Goal: Transaction & Acquisition: Purchase product/service

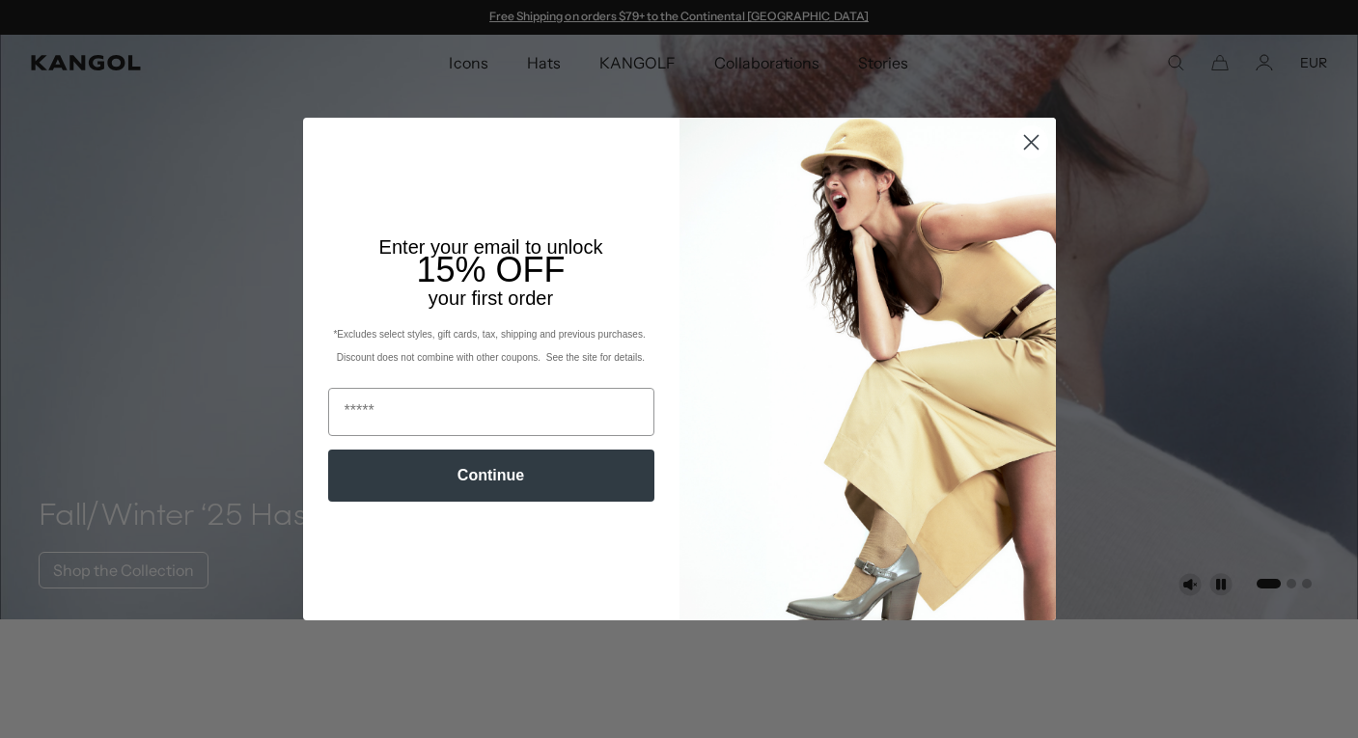
click at [1029, 130] on circle "Close dialog" at bounding box center [1030, 142] width 32 height 32
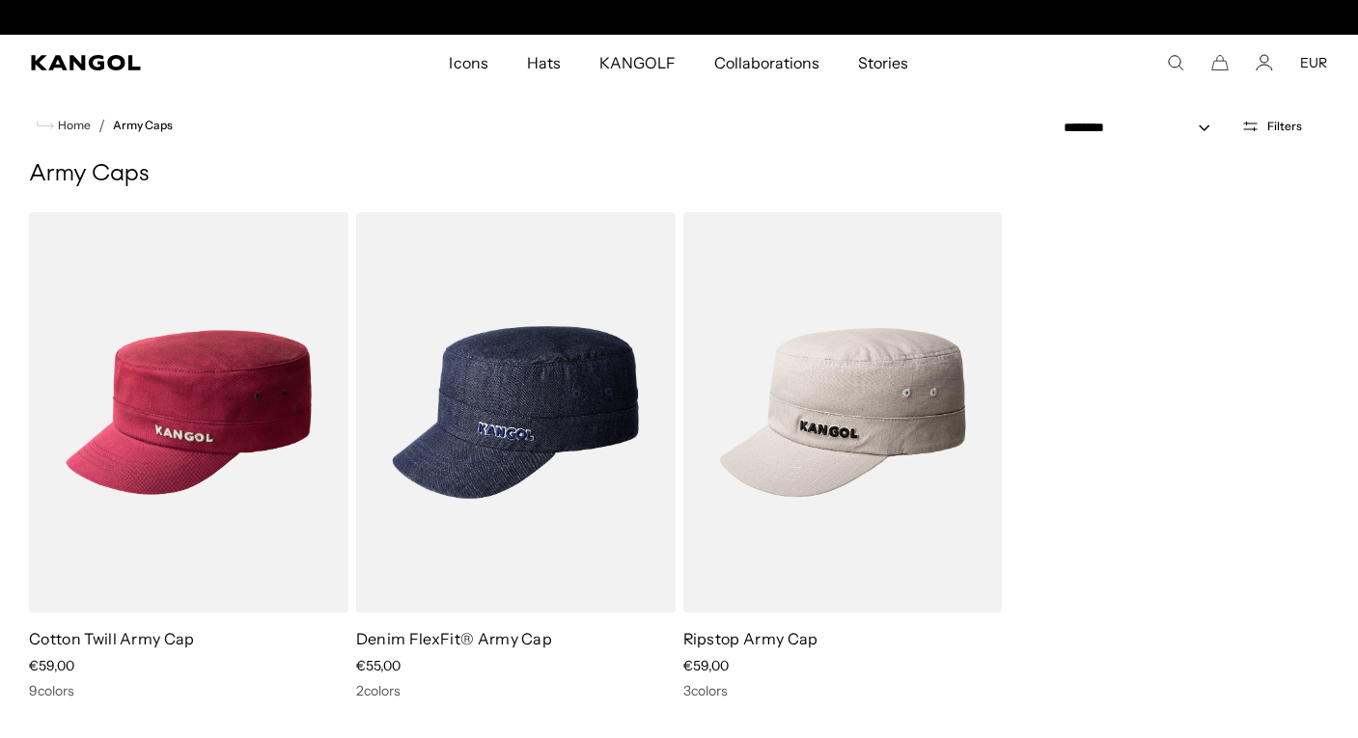
scroll to position [0, 398]
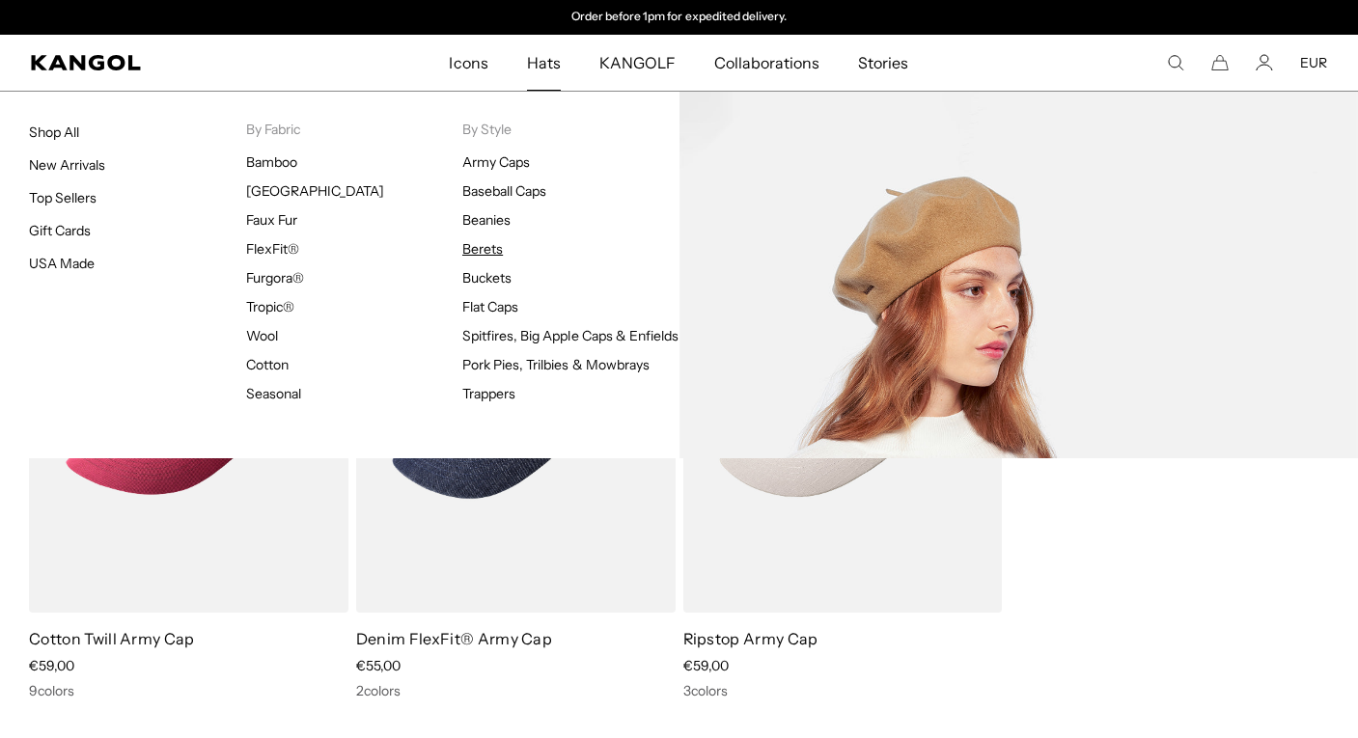
click at [476, 248] on link "Berets" at bounding box center [482, 248] width 41 height 17
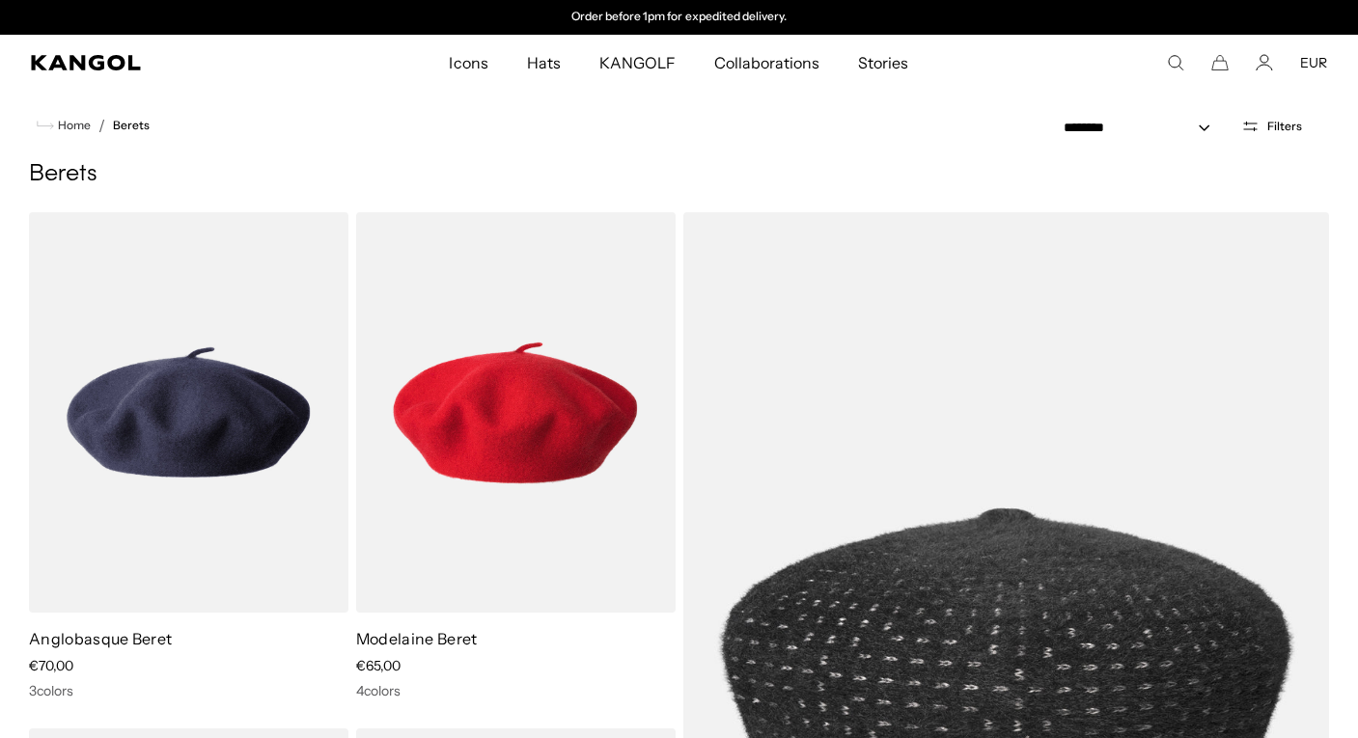
click at [1175, 58] on icon "Search here" at bounding box center [1175, 62] width 17 height 17
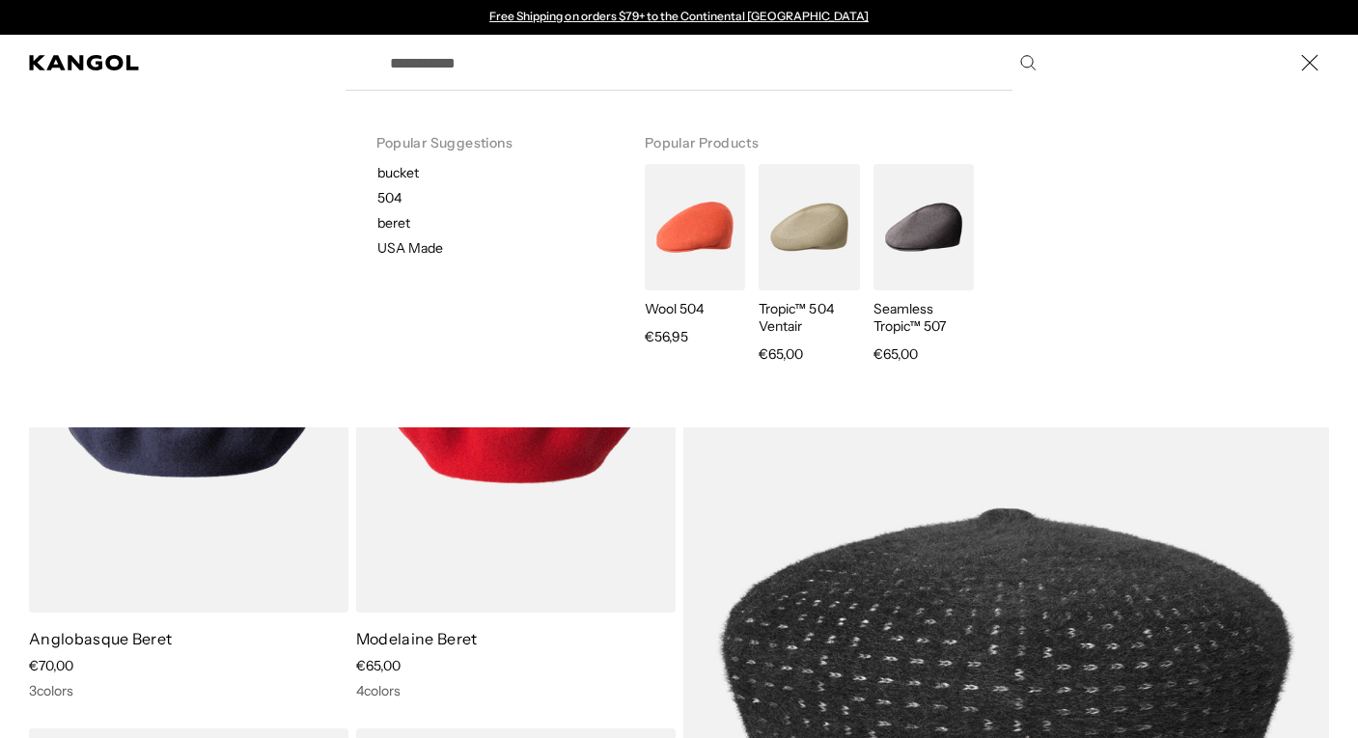
click at [397, 199] on p "504" at bounding box center [495, 197] width 236 height 17
type input "***"
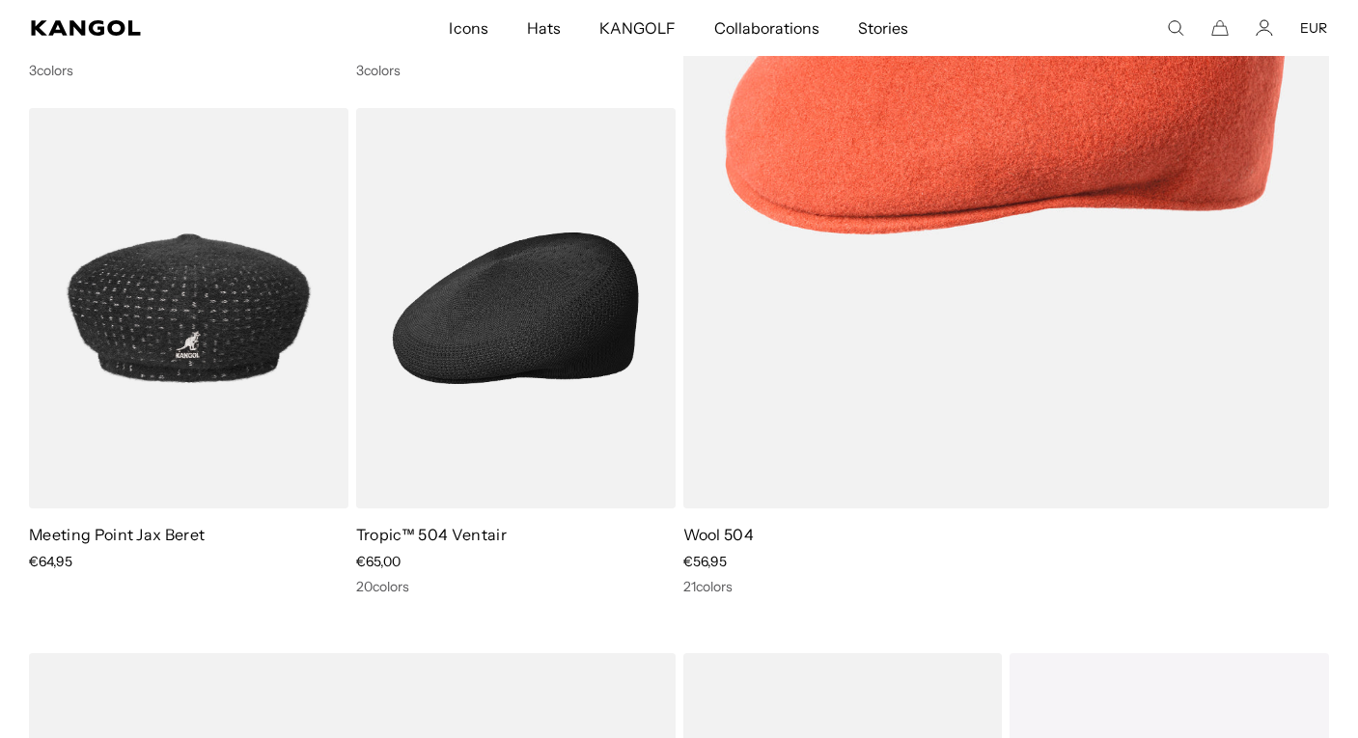
scroll to position [0, 398]
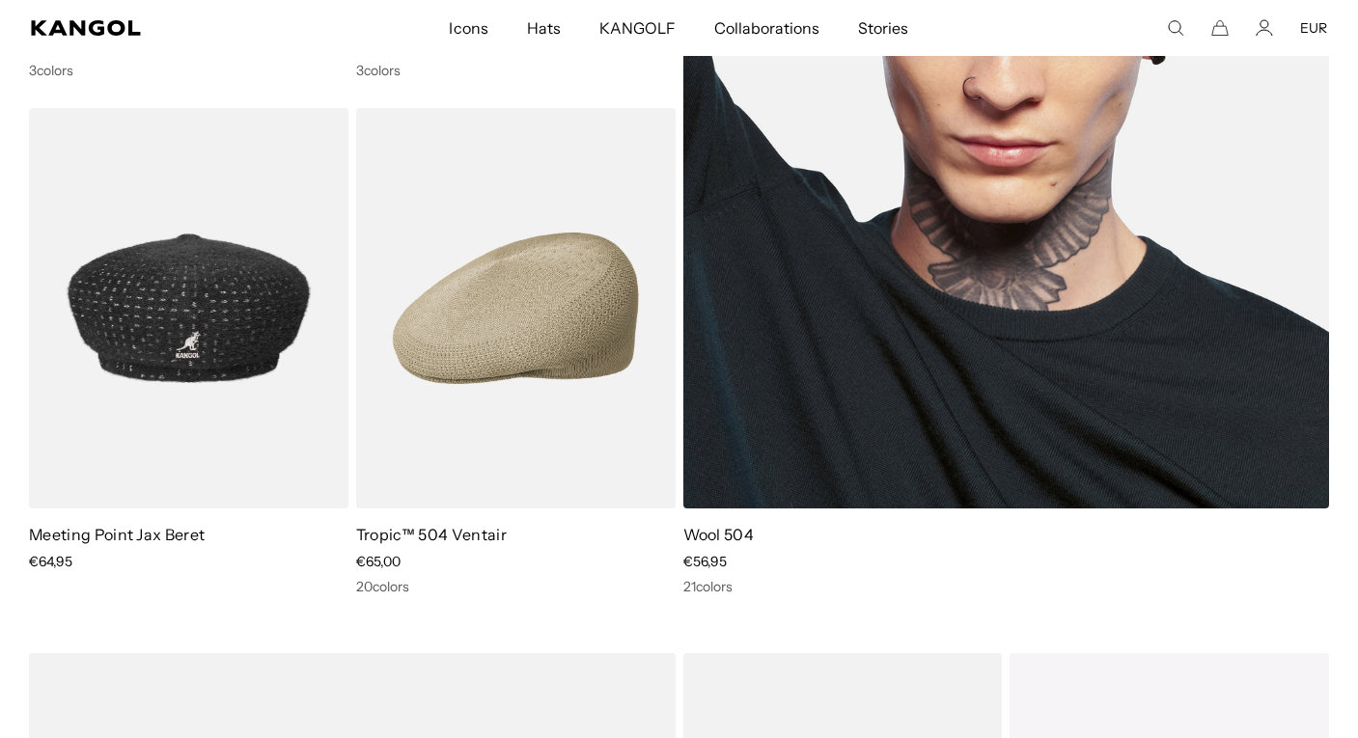
click at [871, 240] on img at bounding box center [1006, 50] width 647 height 917
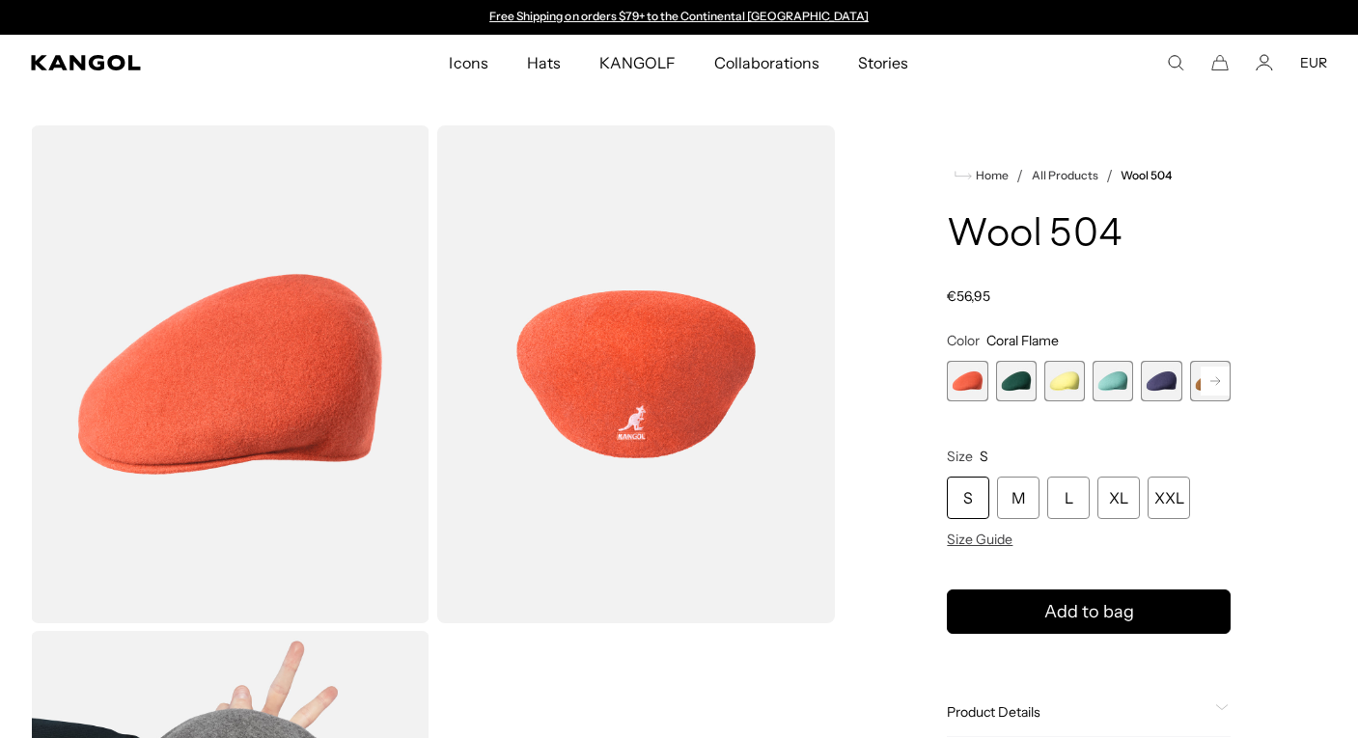
click at [1219, 380] on icon at bounding box center [1215, 381] width 10 height 8
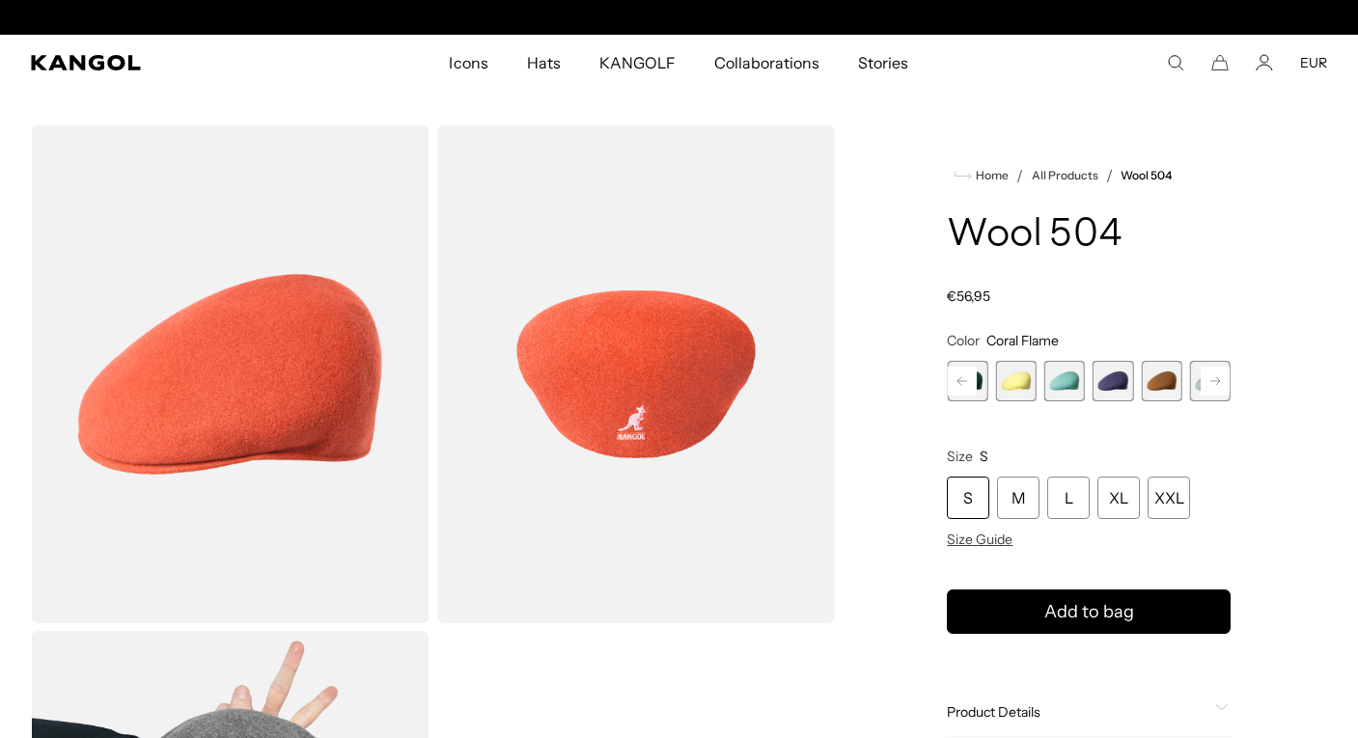
scroll to position [0, 398]
click at [1115, 382] on span "5 of 21" at bounding box center [1112, 381] width 41 height 41
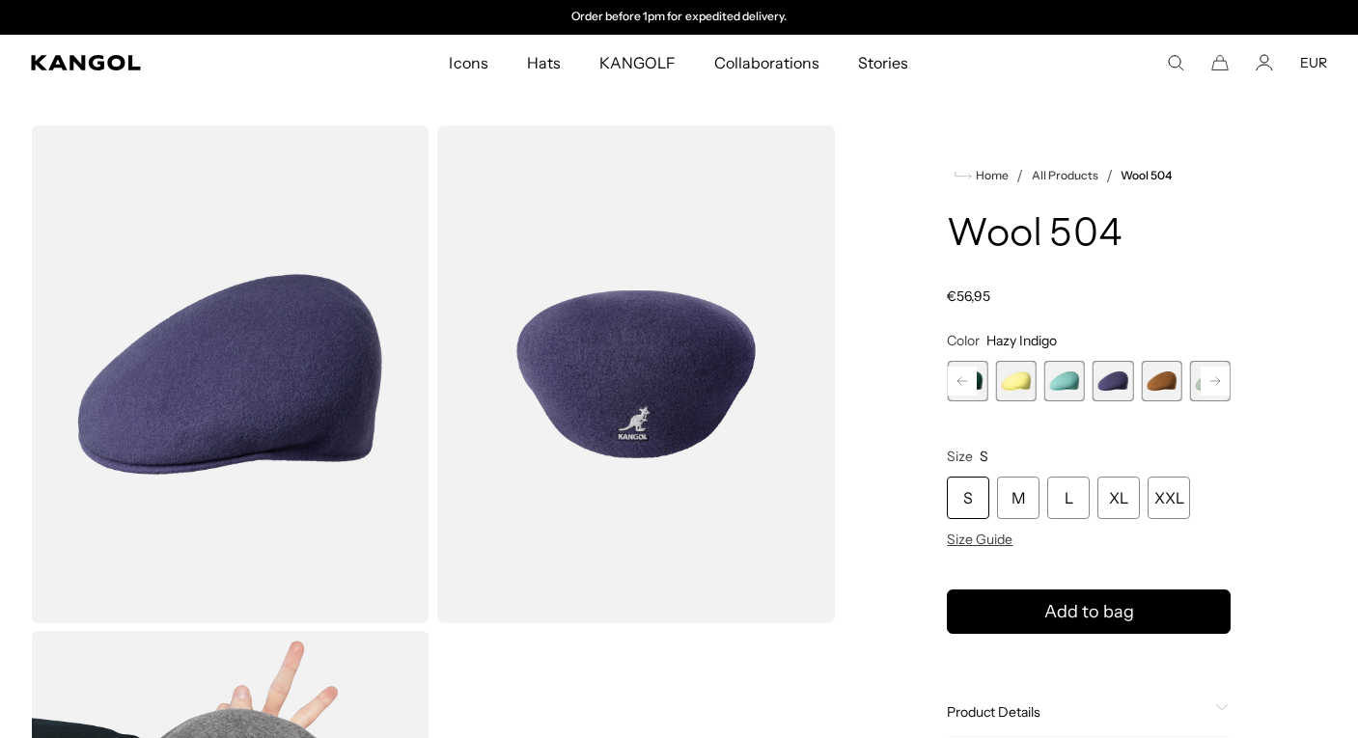
click at [1218, 377] on rect at bounding box center [1215, 381] width 29 height 29
click at [1117, 379] on span "9 of 21" at bounding box center [1112, 381] width 41 height 41
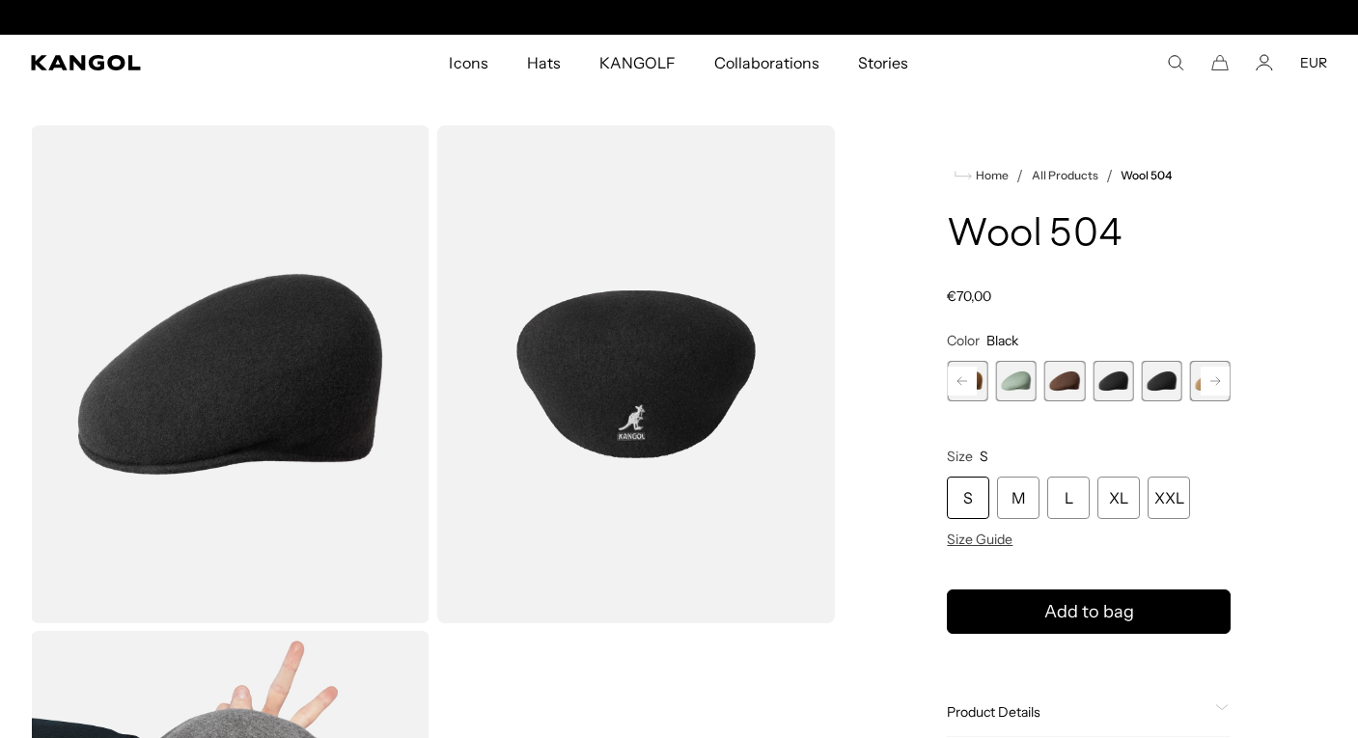
scroll to position [0, 398]
click at [1152, 384] on span "10 of 21" at bounding box center [1161, 381] width 41 height 41
click at [1117, 384] on span "9 of 21" at bounding box center [1112, 381] width 41 height 41
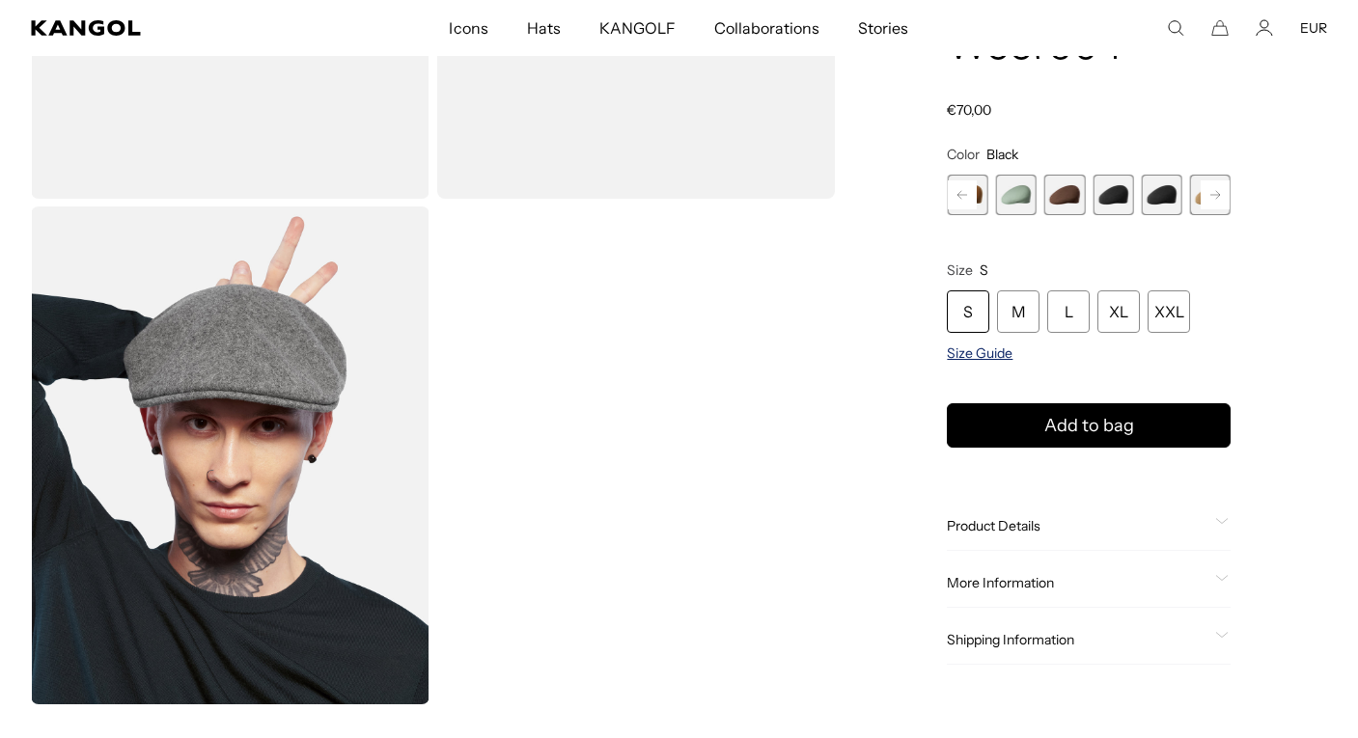
click at [978, 353] on span "Size Guide" at bounding box center [980, 353] width 66 height 17
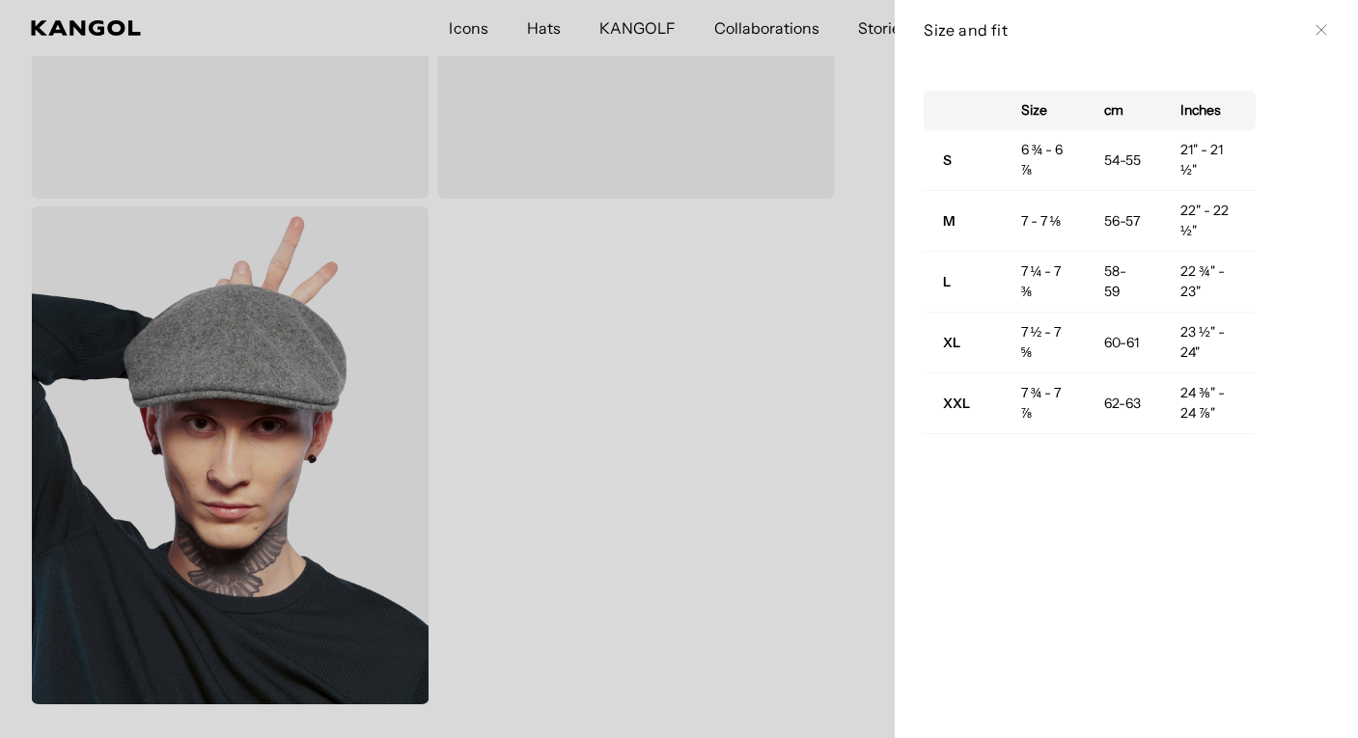
scroll to position [0, 398]
click at [1328, 25] on button "Close" at bounding box center [1320, 29] width 15 height 15
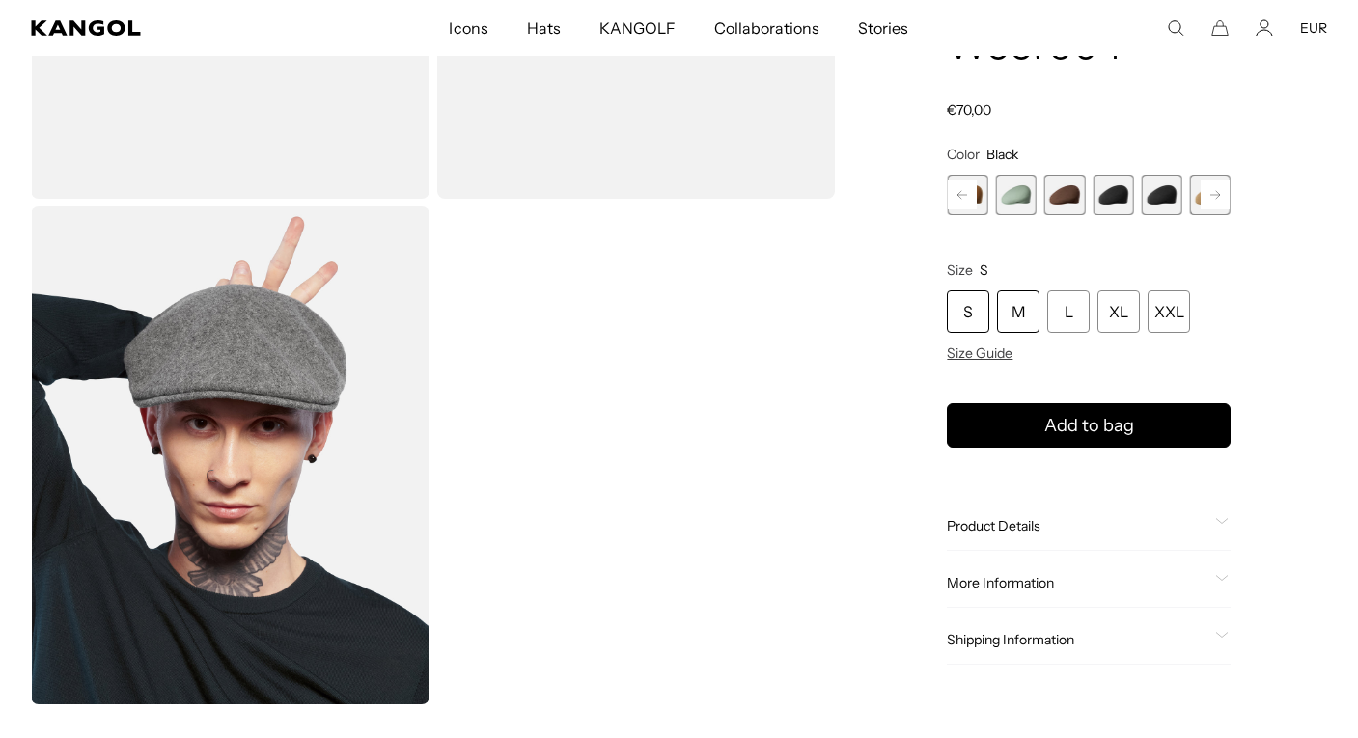
click at [1018, 303] on div "M" at bounding box center [1018, 312] width 42 height 42
click at [1060, 196] on span "8 of 21" at bounding box center [1064, 195] width 41 height 41
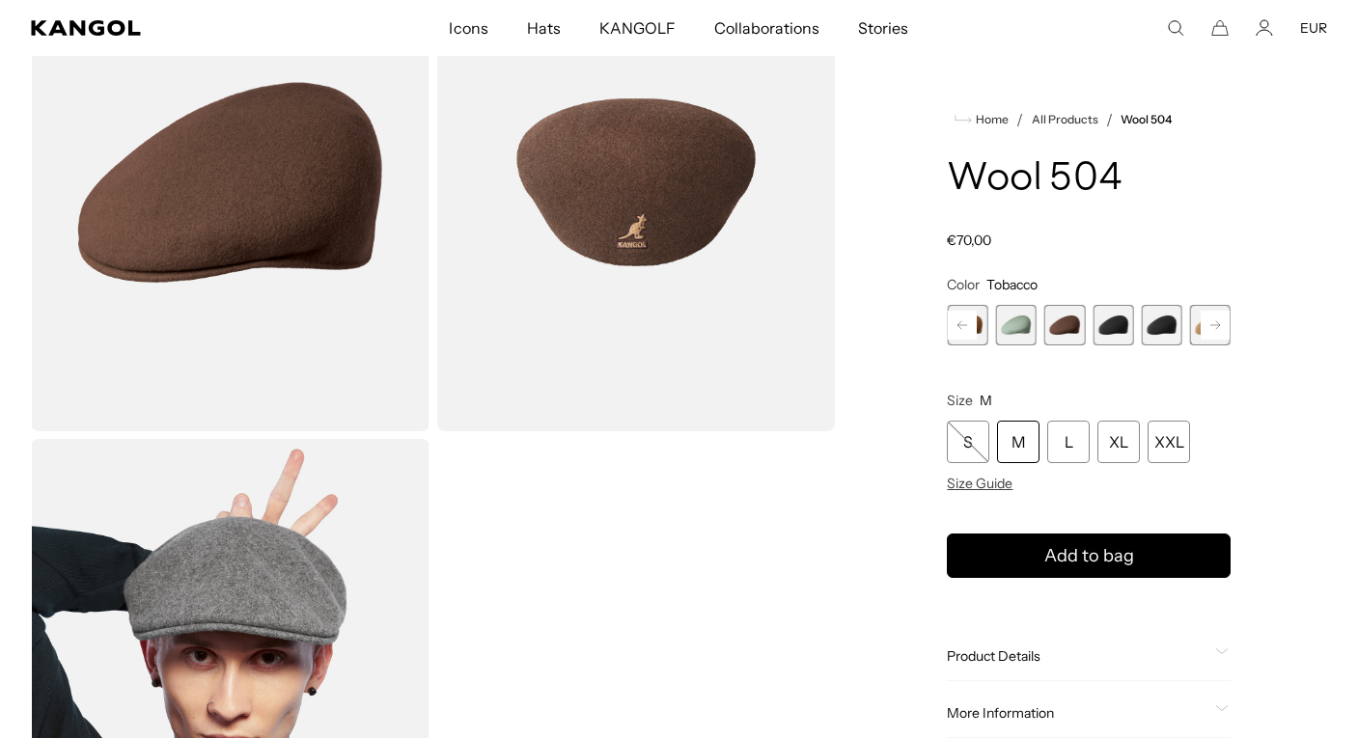
scroll to position [192, 0]
click at [1215, 323] on rect at bounding box center [1215, 325] width 29 height 29
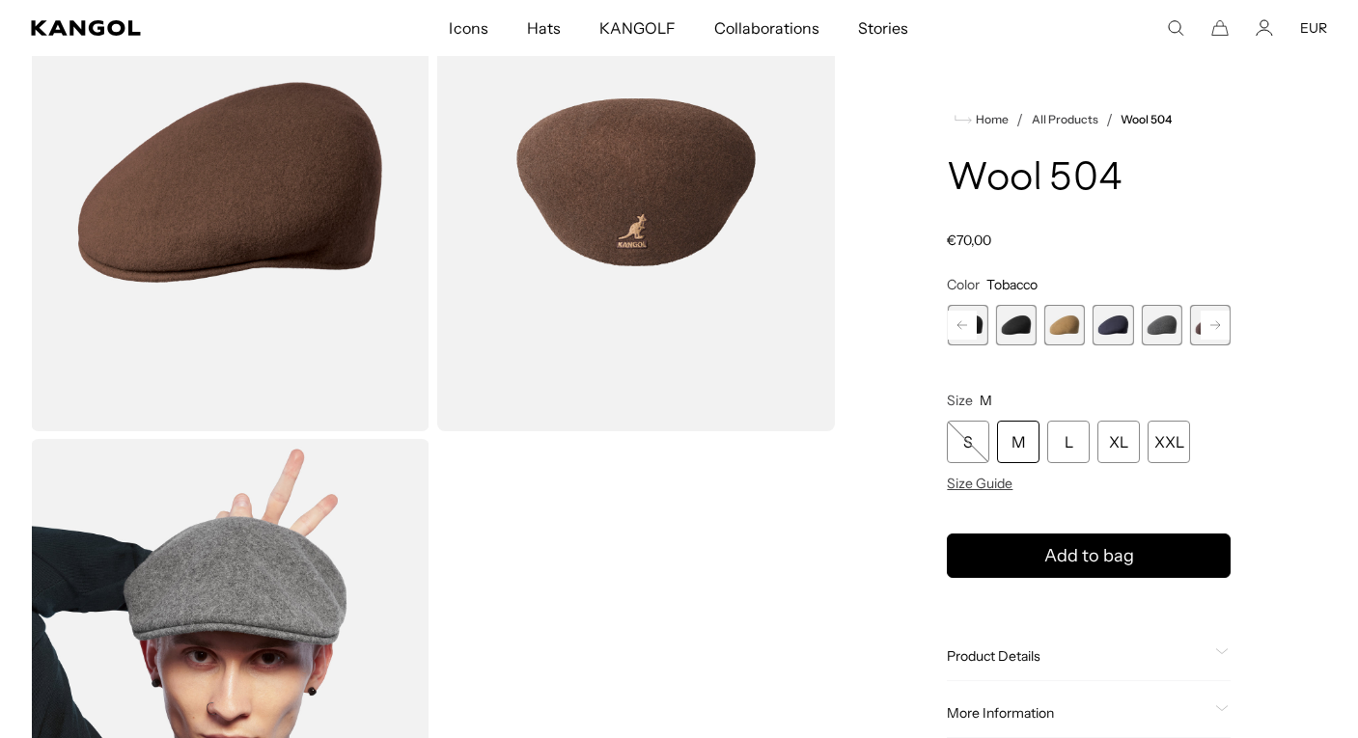
click at [1215, 323] on rect at bounding box center [1215, 325] width 29 height 29
click at [1119, 321] on span "14 of 21" at bounding box center [1112, 325] width 41 height 41
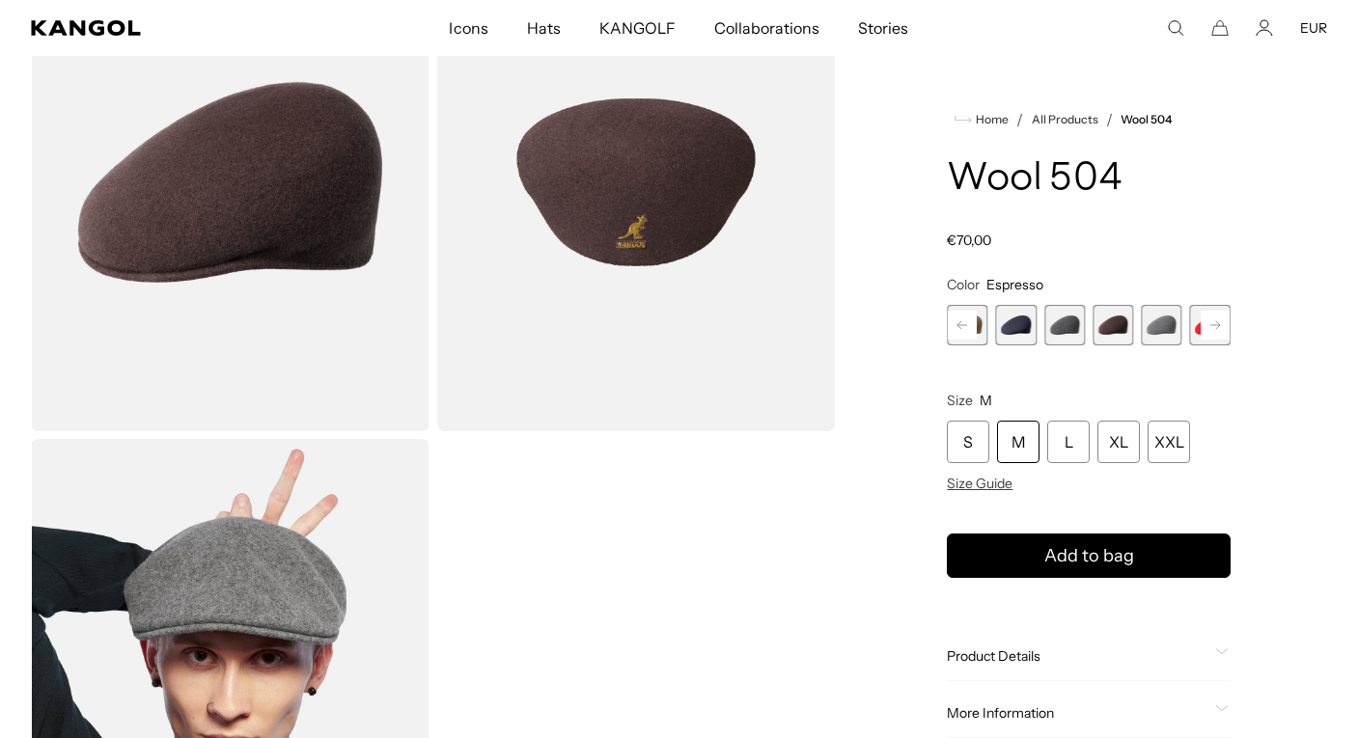
click at [1216, 318] on rect at bounding box center [1215, 325] width 29 height 29
click at [1121, 320] on span "17 of 21" at bounding box center [1112, 325] width 41 height 41
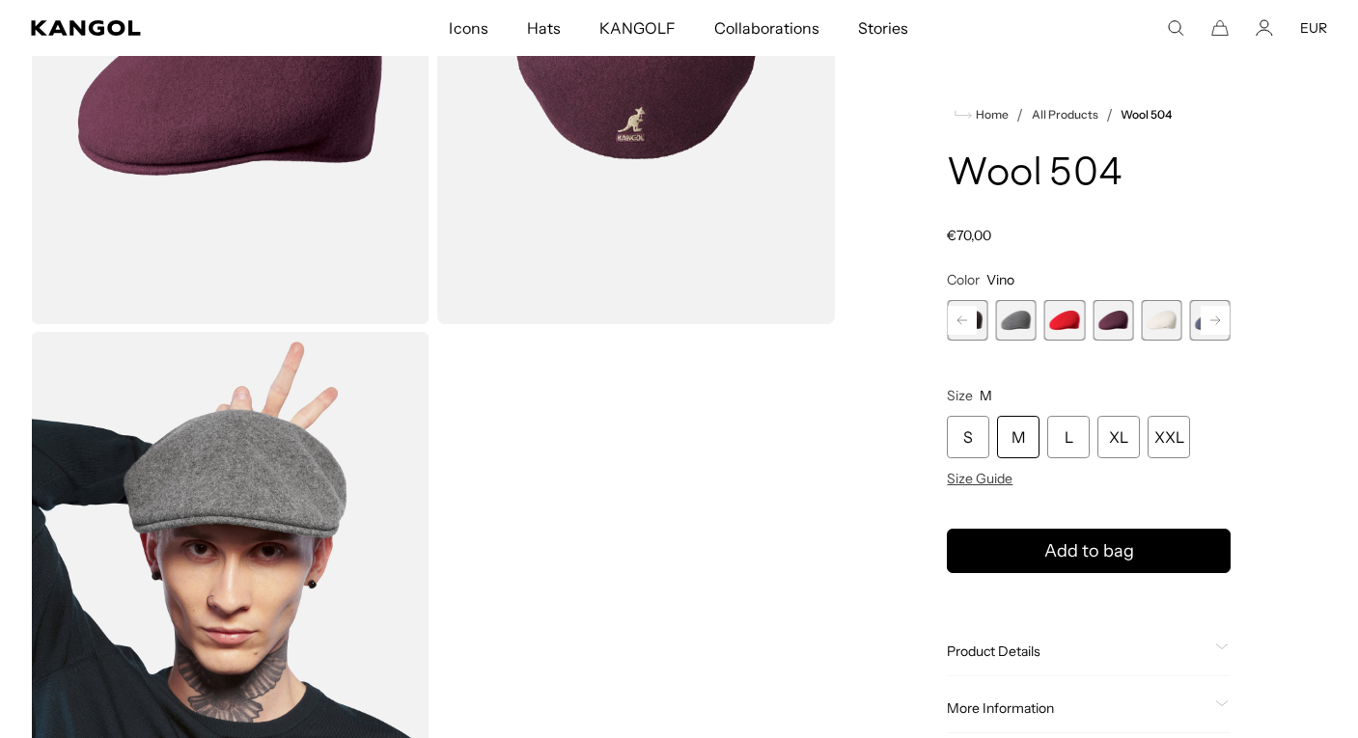
click at [1166, 316] on span "18 of 21" at bounding box center [1161, 320] width 41 height 41
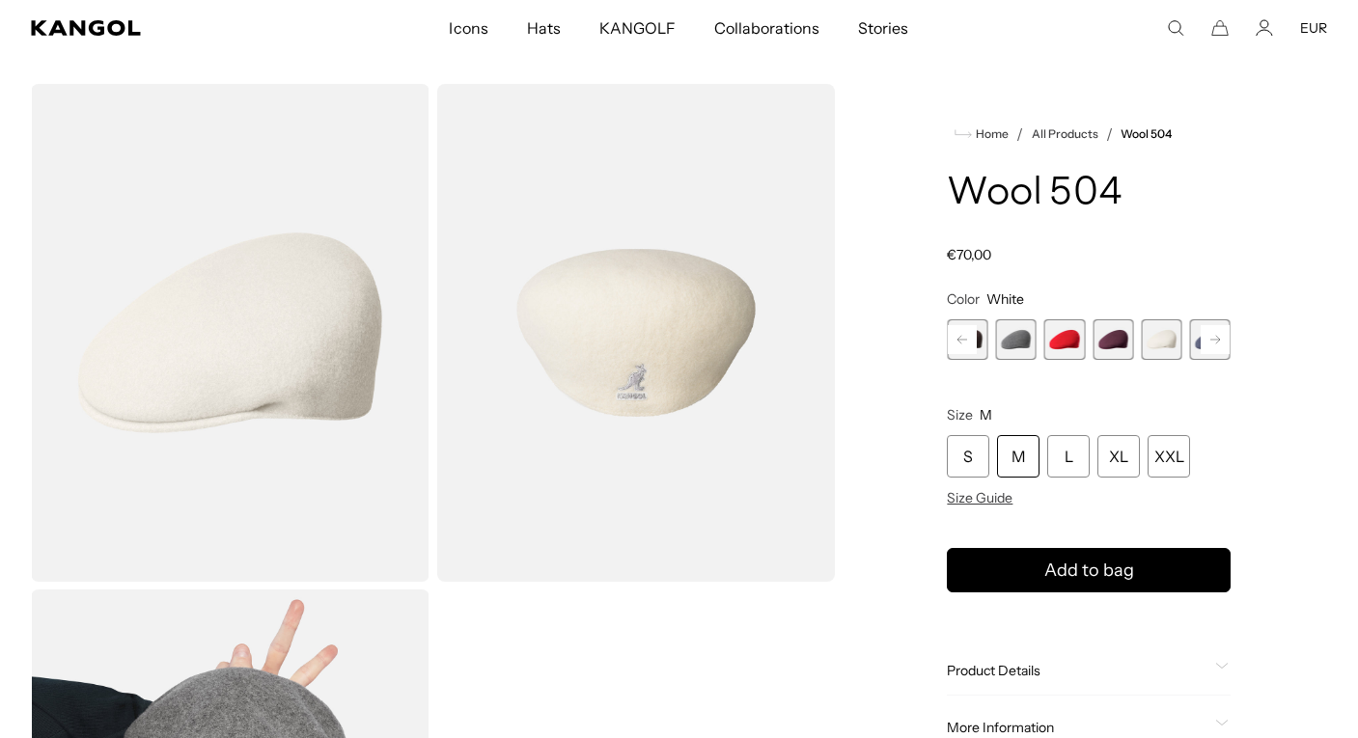
click at [1213, 337] on rect at bounding box center [1215, 339] width 29 height 29
click at [1213, 337] on span "21 of 21" at bounding box center [1210, 339] width 41 height 41
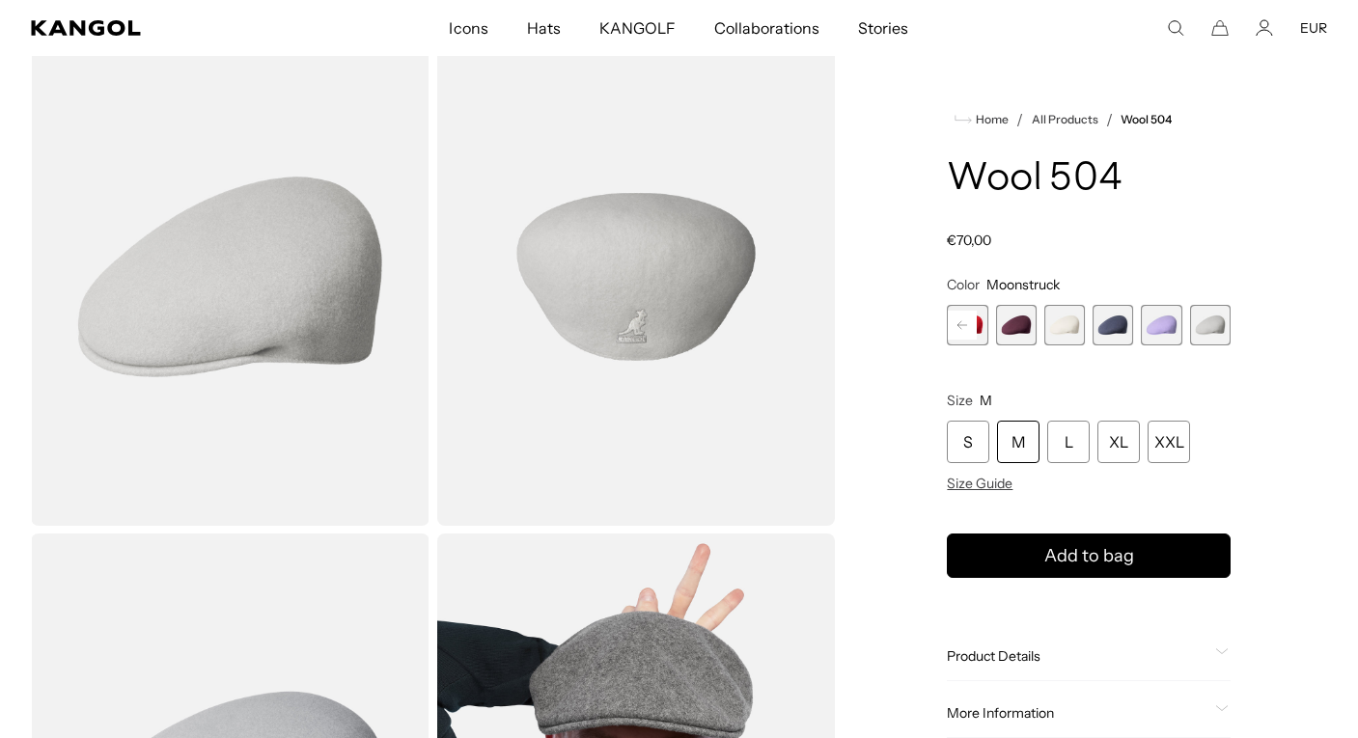
click at [1163, 328] on span "20 of 21" at bounding box center [1161, 325] width 41 height 41
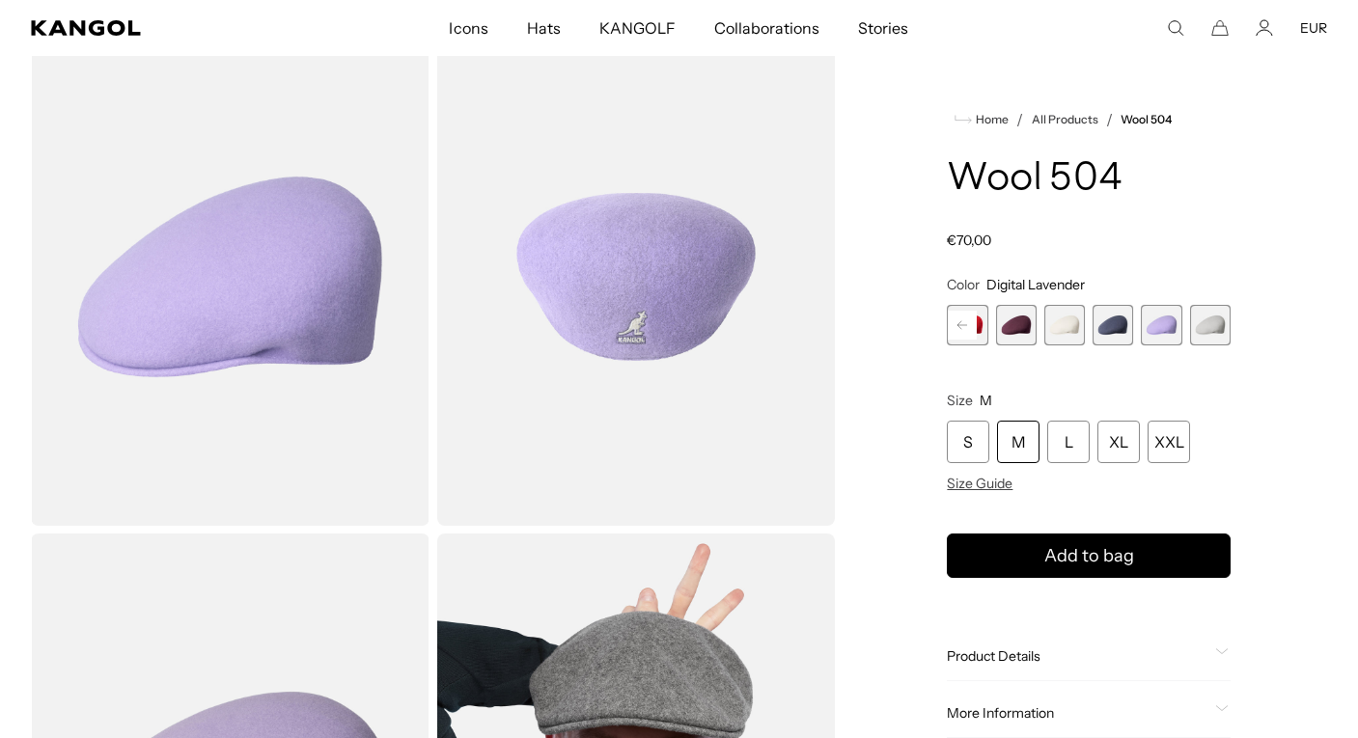
click at [1113, 322] on span "19 of 21" at bounding box center [1112, 325] width 41 height 41
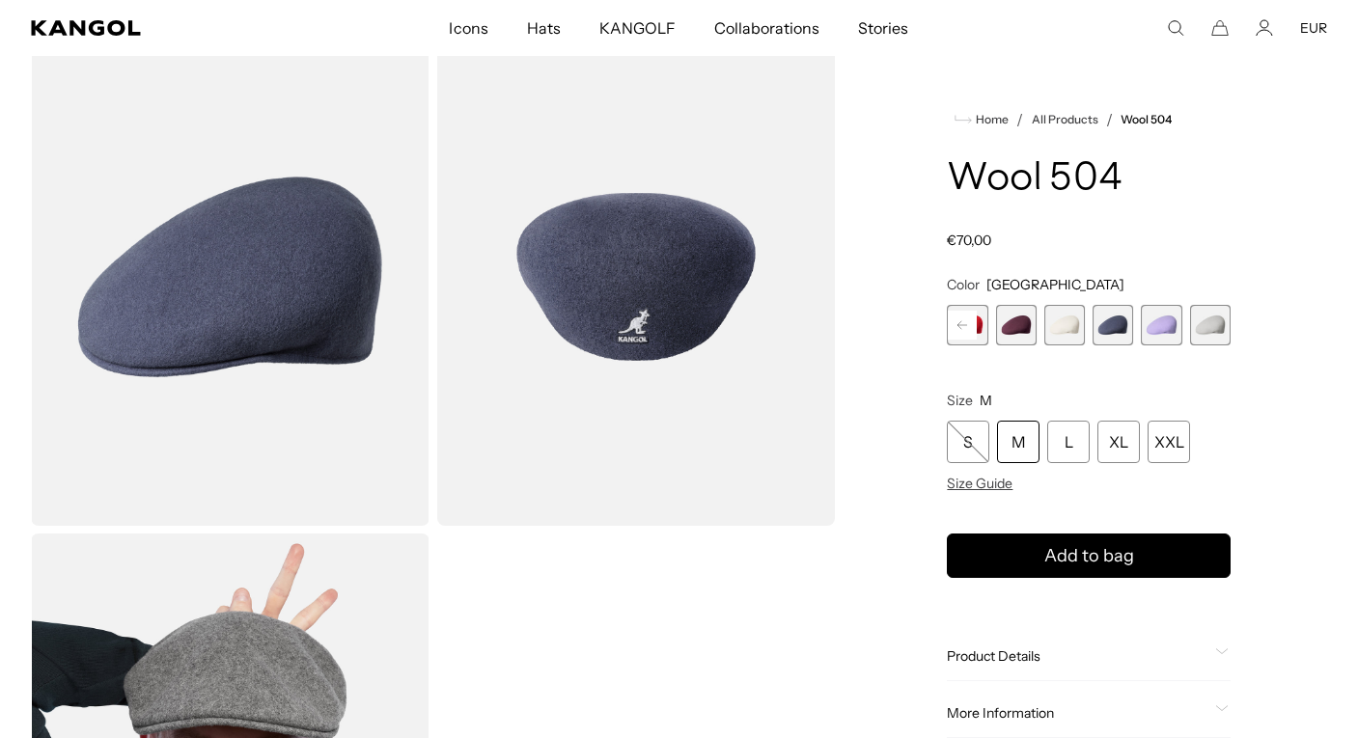
click at [1071, 322] on span "18 of 21" at bounding box center [1064, 325] width 41 height 41
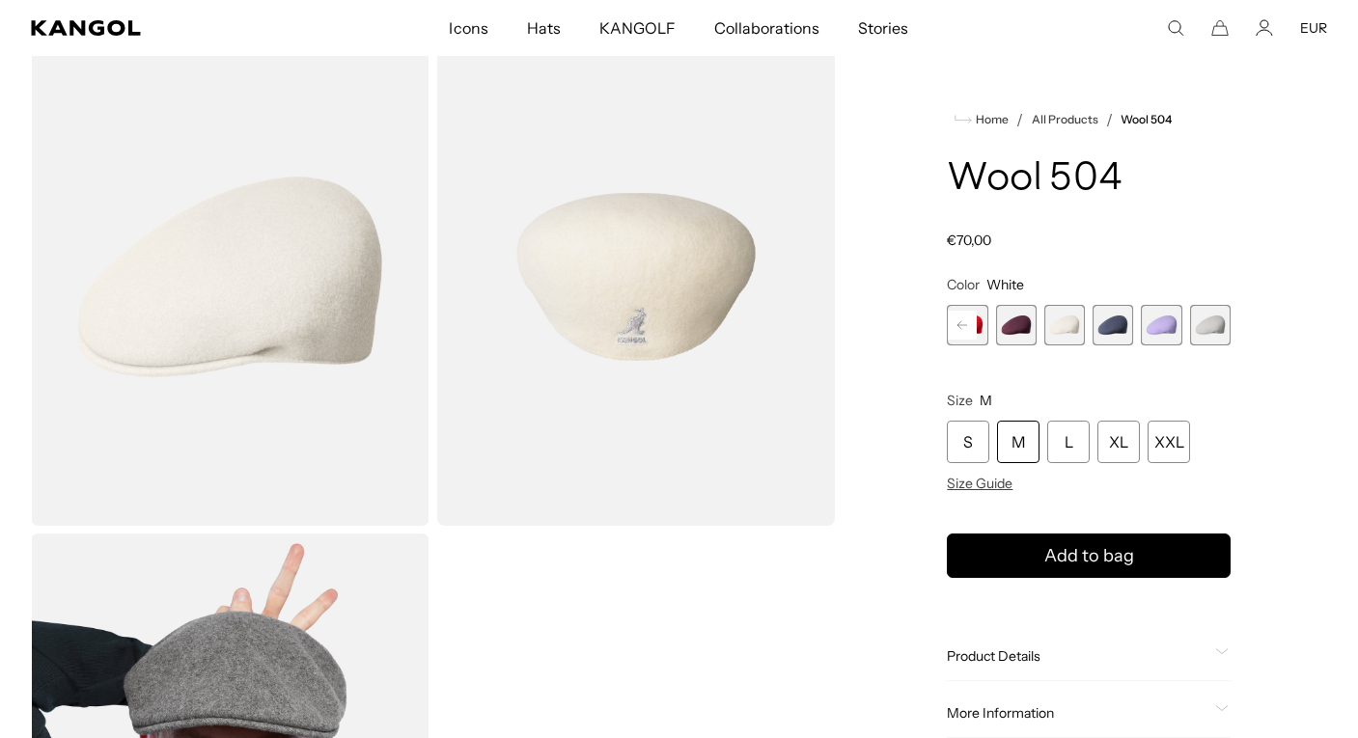
click at [1019, 325] on span "17 of 21" at bounding box center [1016, 325] width 41 height 41
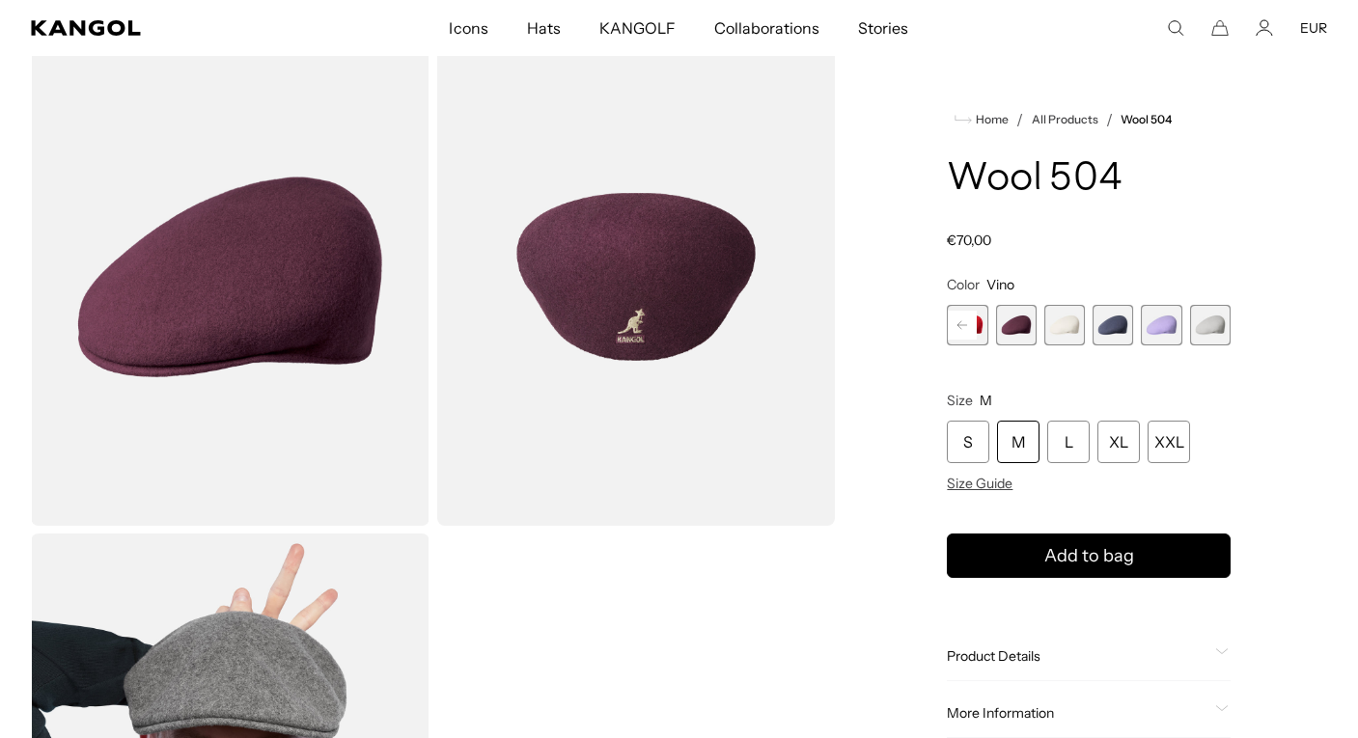
click at [971, 322] on rect at bounding box center [962, 325] width 29 height 29
click at [955, 323] on rect at bounding box center [962, 325] width 29 height 29
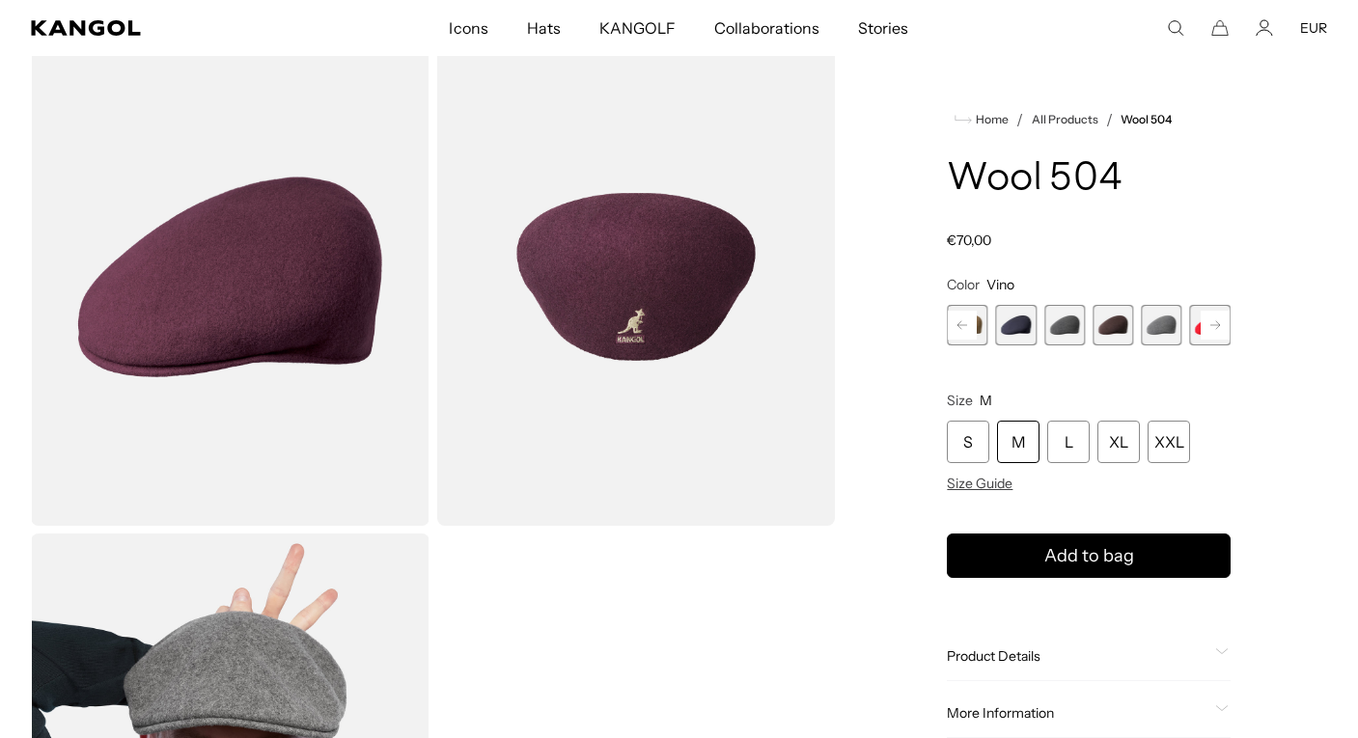
click at [955, 323] on rect at bounding box center [962, 325] width 29 height 29
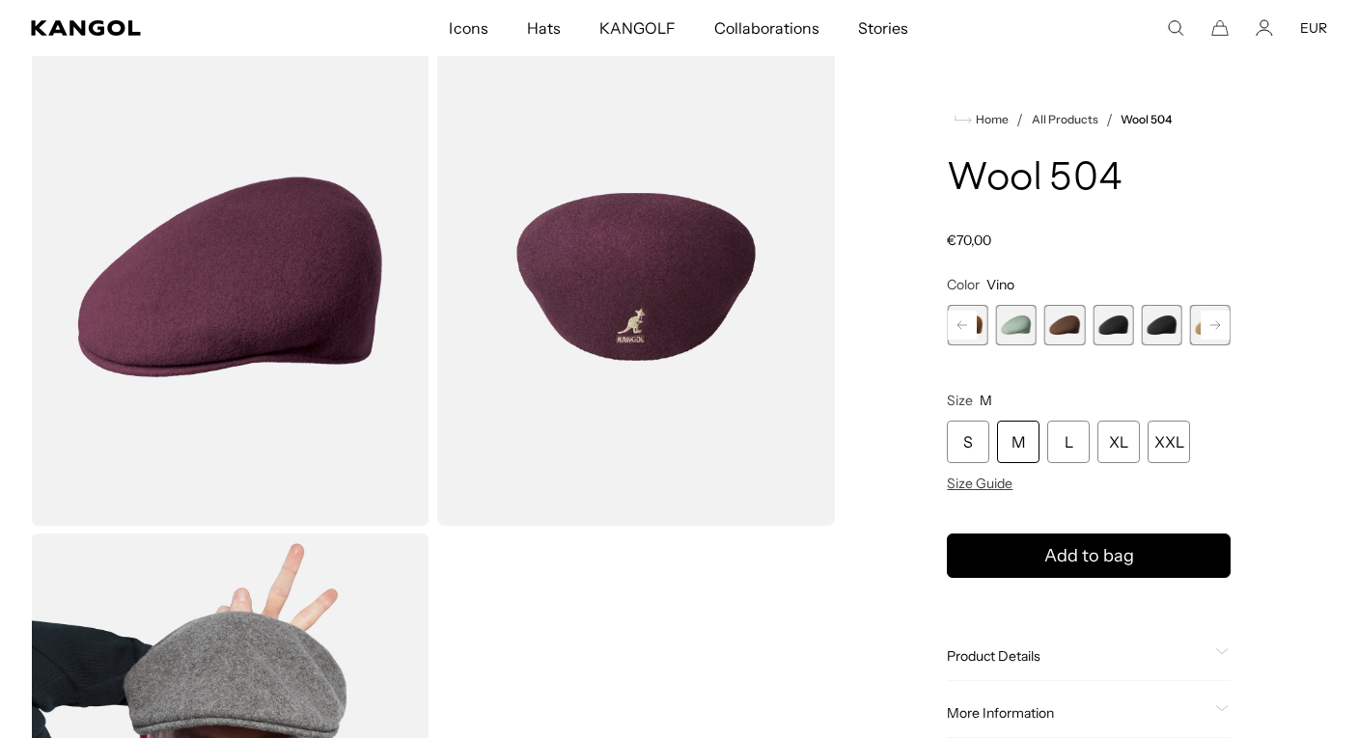
click at [955, 323] on rect at bounding box center [962, 325] width 29 height 29
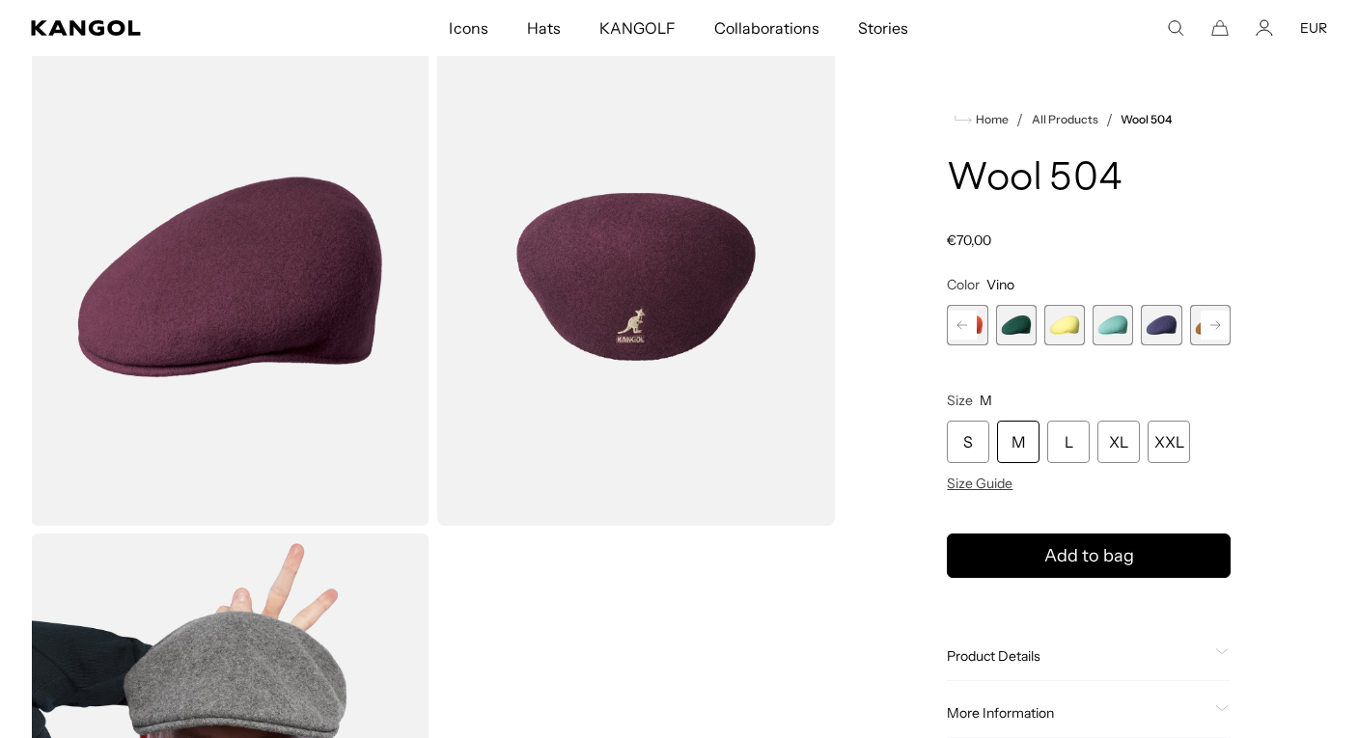
click at [955, 323] on rect at bounding box center [962, 325] width 29 height 29
click at [955, 323] on div "Previous Next Coral Flame Variant sold out or unavailable Deep Emerald Variant …" at bounding box center [1089, 325] width 284 height 41
click at [955, 323] on span "1 of 21" at bounding box center [967, 325] width 41 height 41
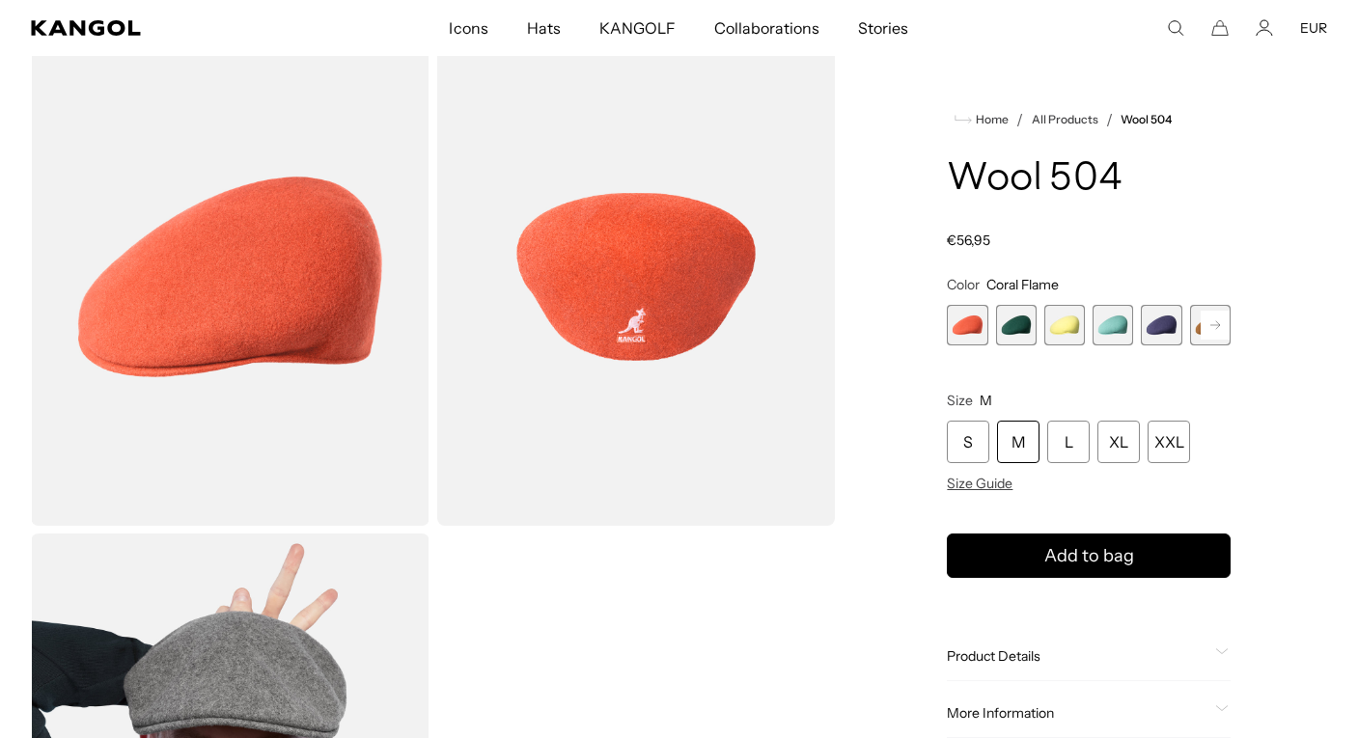
click at [1003, 338] on span "2 of 21" at bounding box center [1016, 325] width 41 height 41
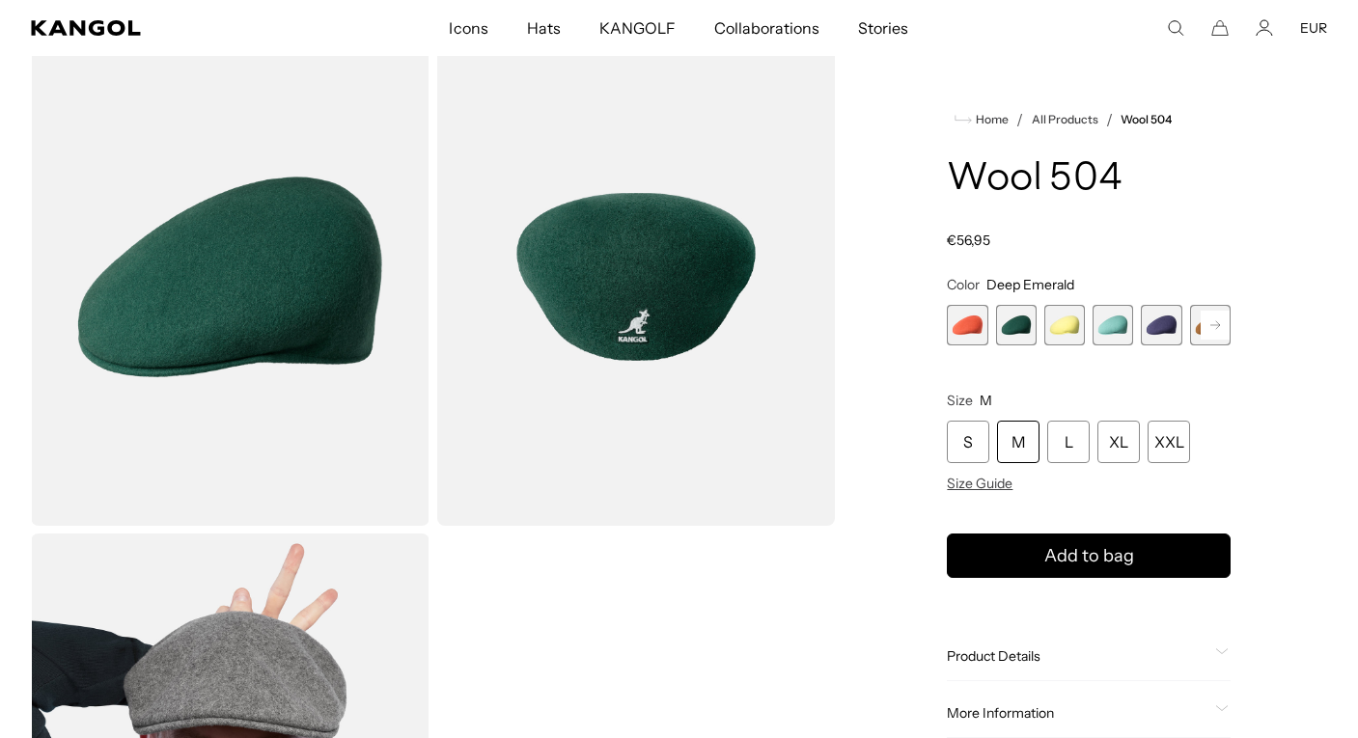
click at [1055, 327] on span "3 of 21" at bounding box center [1064, 325] width 41 height 41
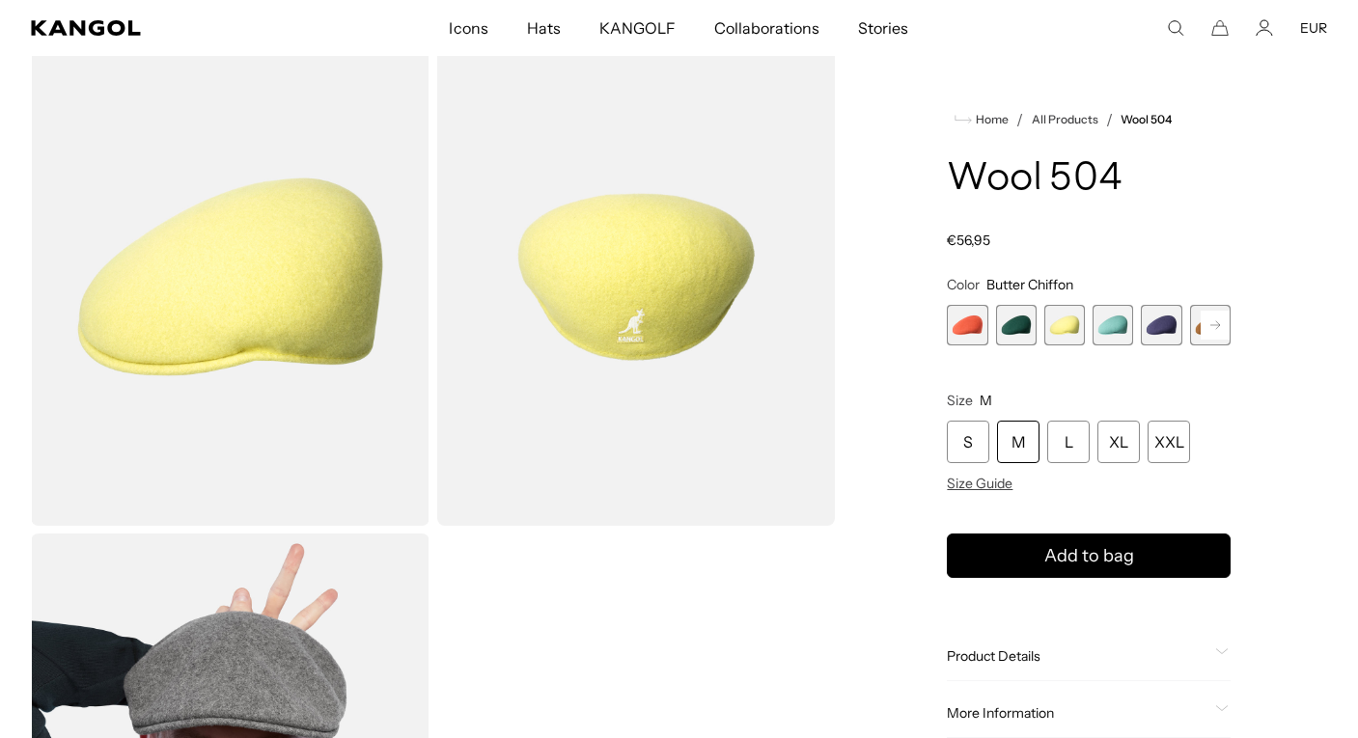
click at [1116, 325] on span "4 of 21" at bounding box center [1112, 325] width 41 height 41
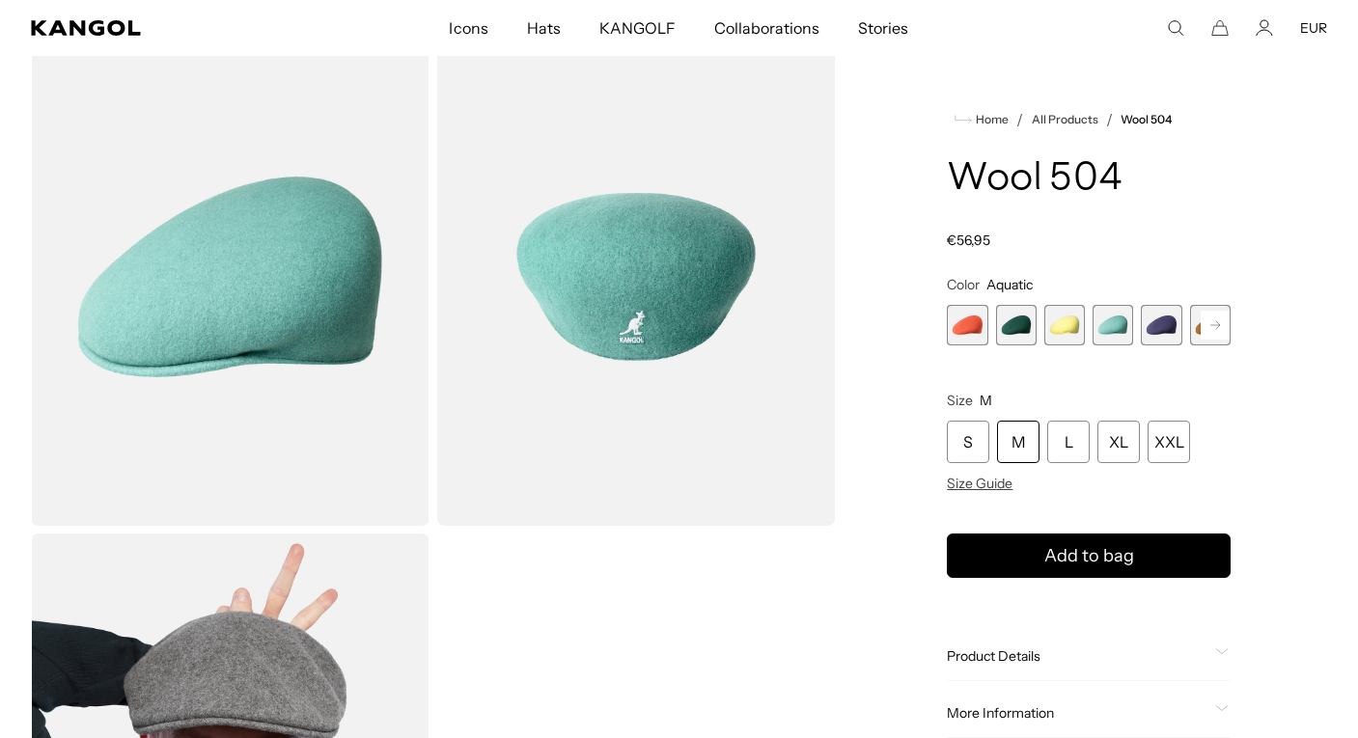
click at [1153, 328] on span "5 of 21" at bounding box center [1161, 325] width 41 height 41
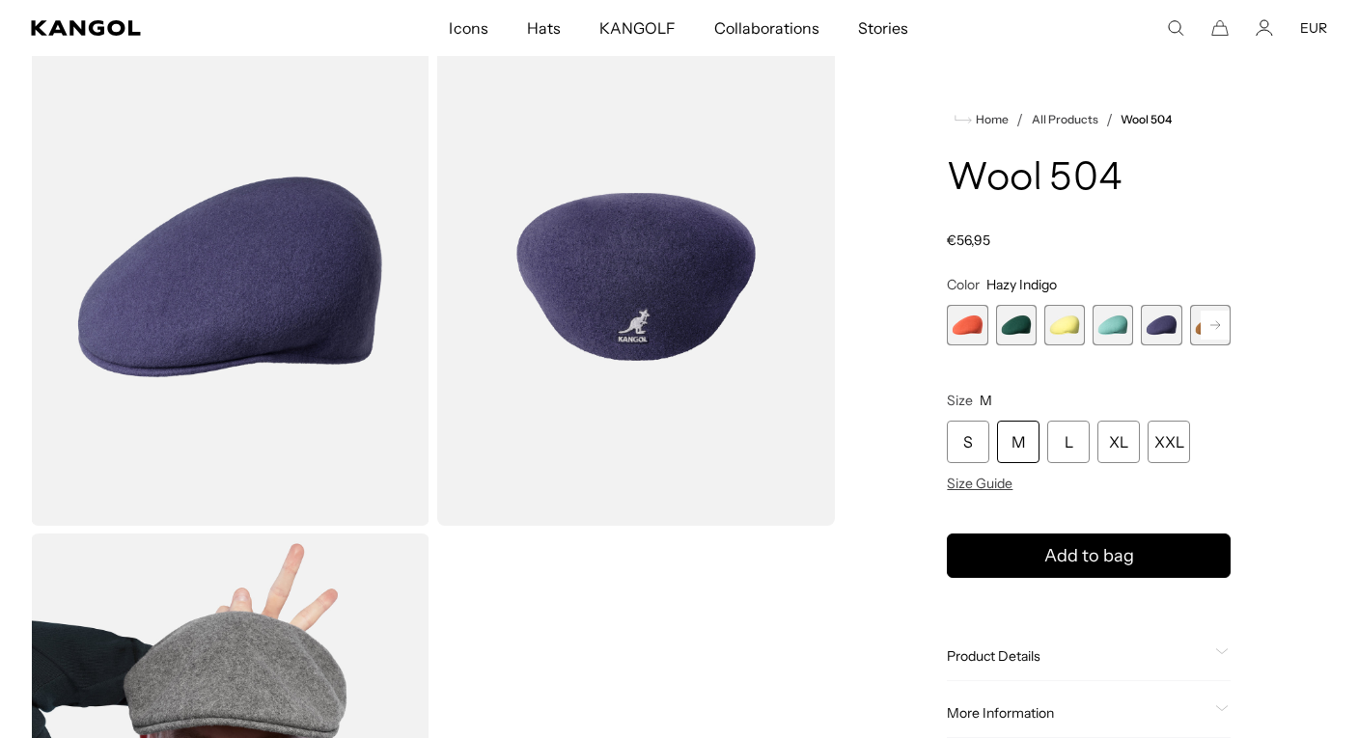
click at [1213, 325] on icon at bounding box center [1215, 325] width 10 height 8
click at [1162, 332] on span "6 of 21" at bounding box center [1161, 325] width 41 height 41
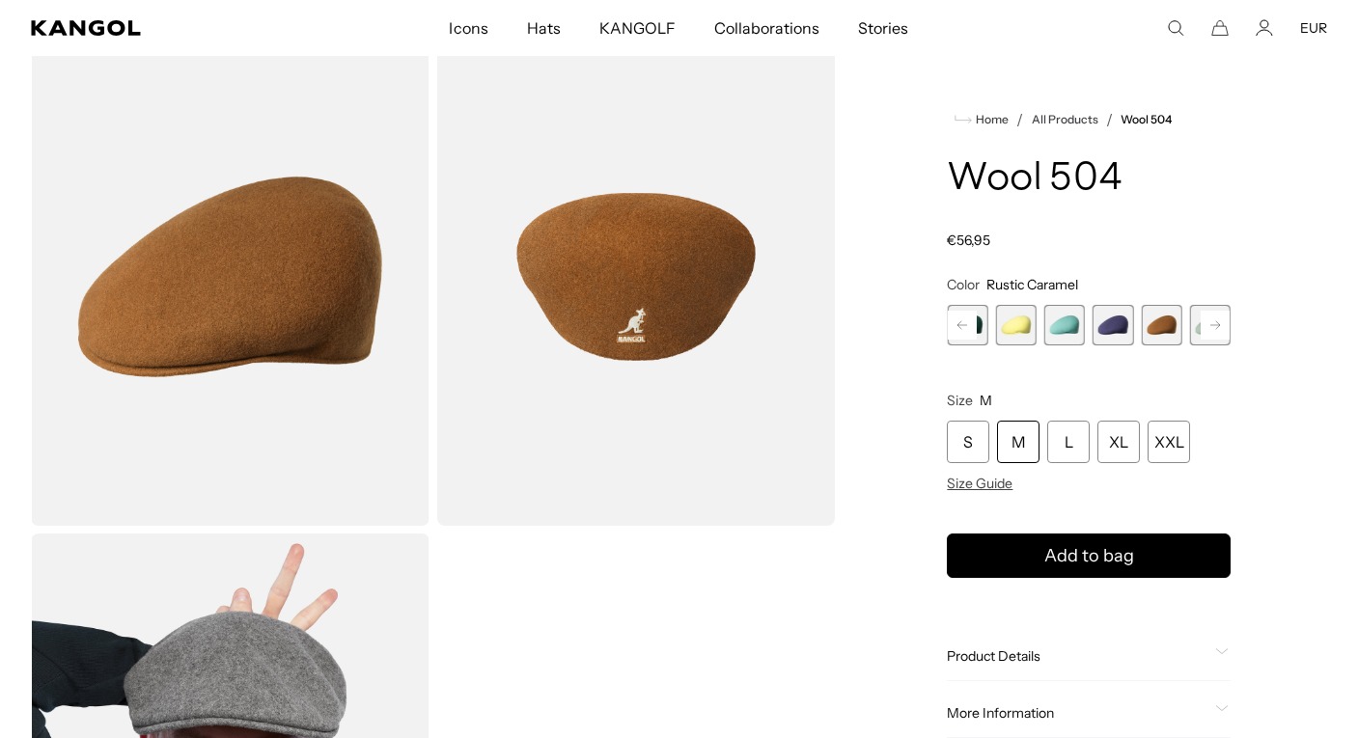
click at [1212, 323] on rect at bounding box center [1215, 325] width 29 height 29
click at [1076, 318] on span "7 of 21" at bounding box center [1064, 325] width 41 height 41
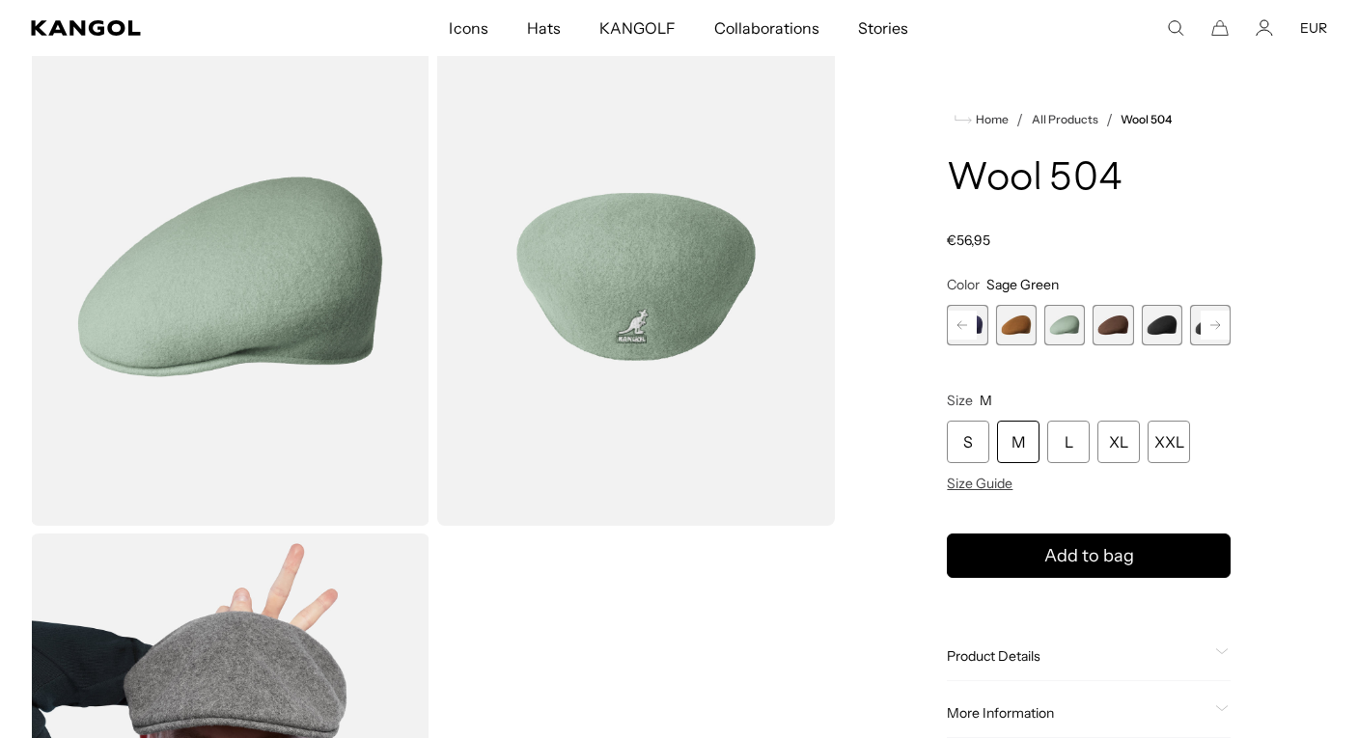
click at [1100, 323] on span "8 of 21" at bounding box center [1112, 325] width 41 height 41
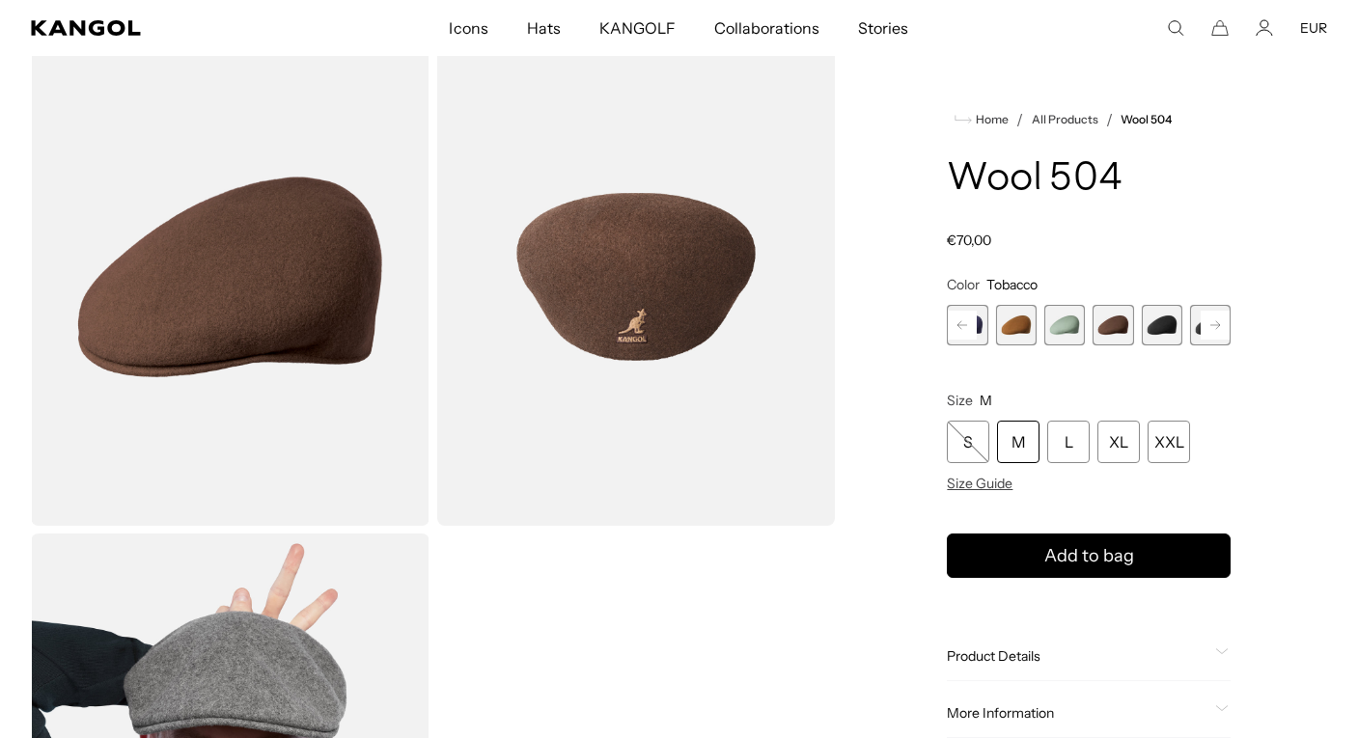
click at [1154, 332] on span "9 of 21" at bounding box center [1161, 325] width 41 height 41
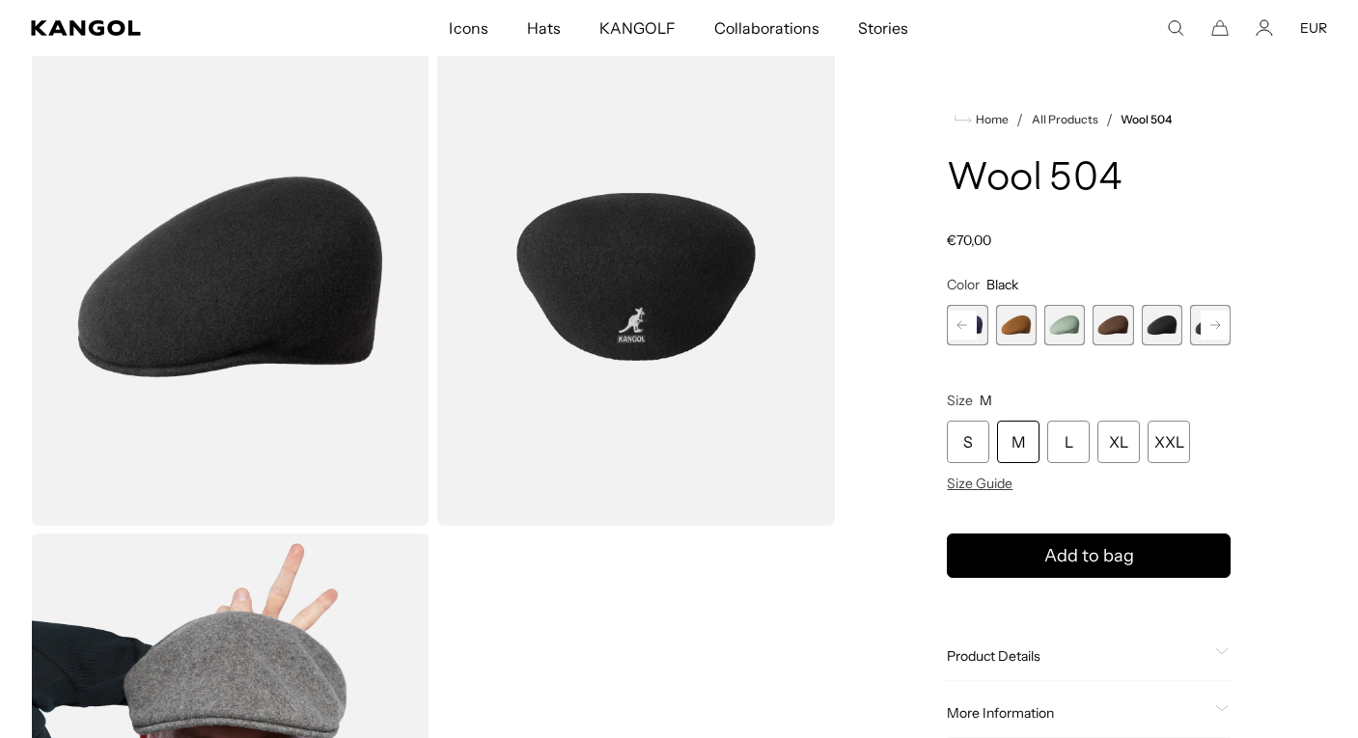
click at [1219, 326] on icon at bounding box center [1215, 325] width 10 height 8
click at [1122, 324] on span "10 of 21" at bounding box center [1112, 325] width 41 height 41
click at [1157, 326] on span "11 of 21" at bounding box center [1161, 325] width 41 height 41
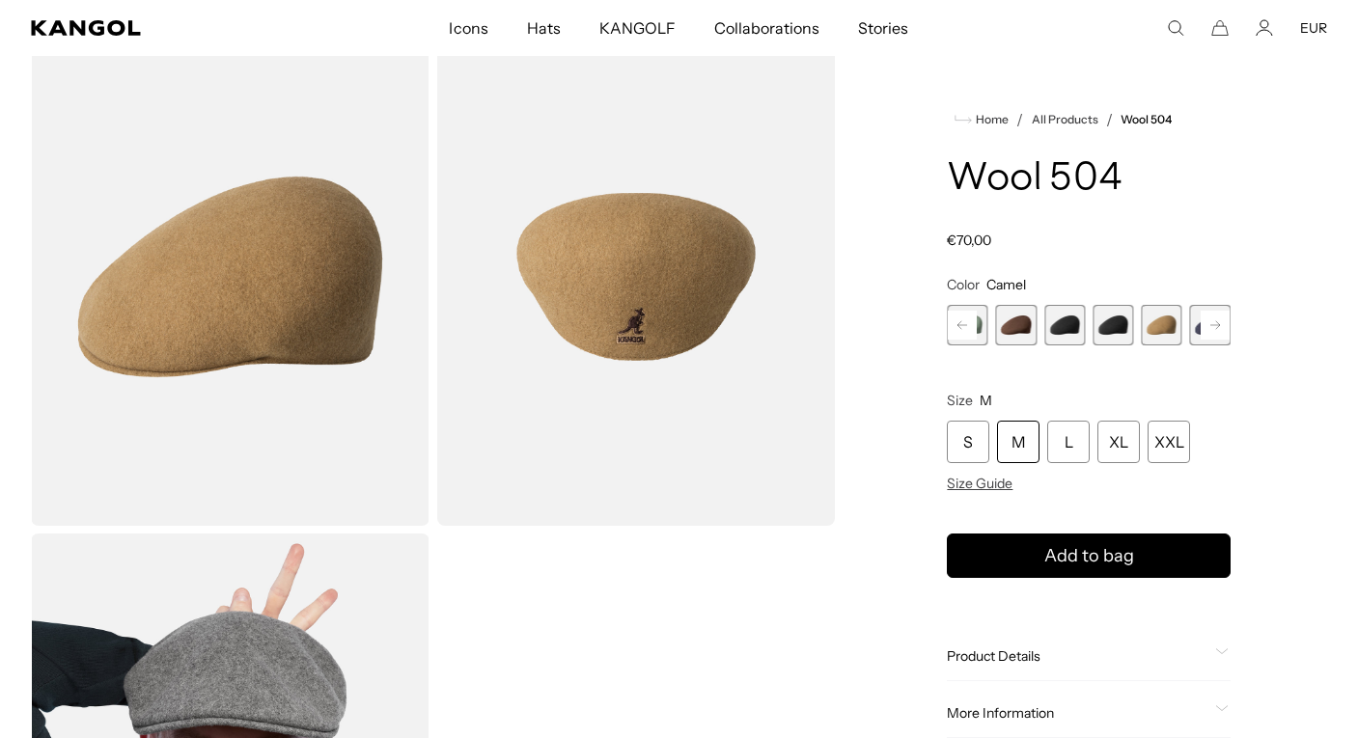
click at [1214, 330] on rect at bounding box center [1215, 325] width 29 height 29
click at [1113, 322] on span "12 of 21" at bounding box center [1112, 325] width 41 height 41
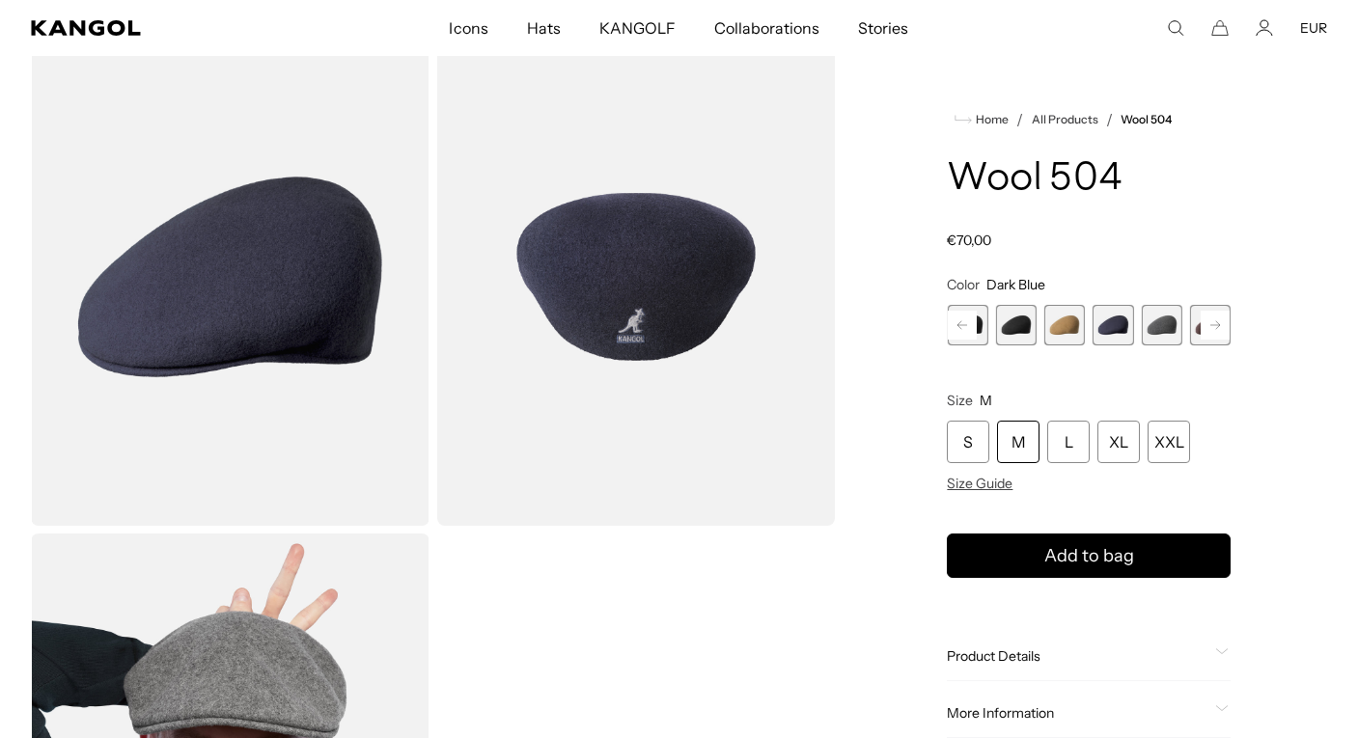
click at [1164, 325] on span "13 of 21" at bounding box center [1161, 325] width 41 height 41
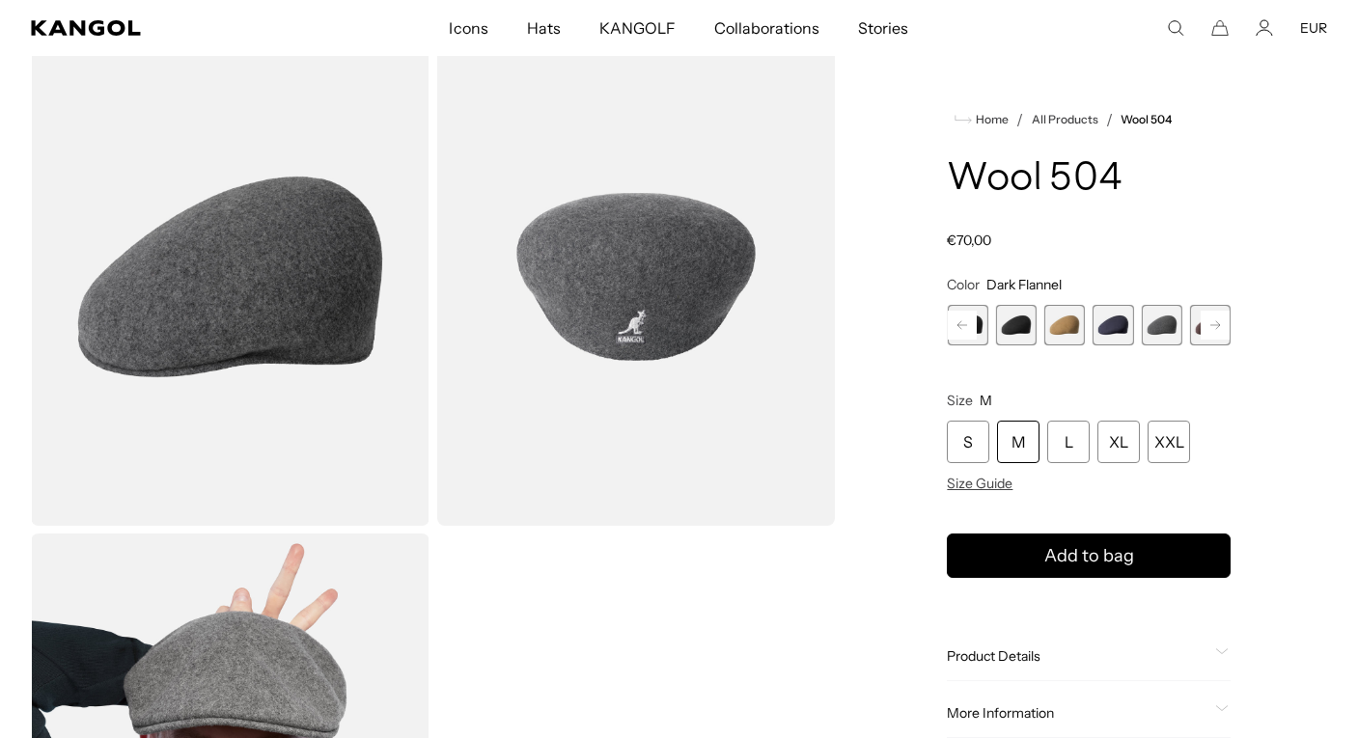
scroll to position [0, 398]
click at [1221, 326] on rect at bounding box center [1215, 325] width 29 height 29
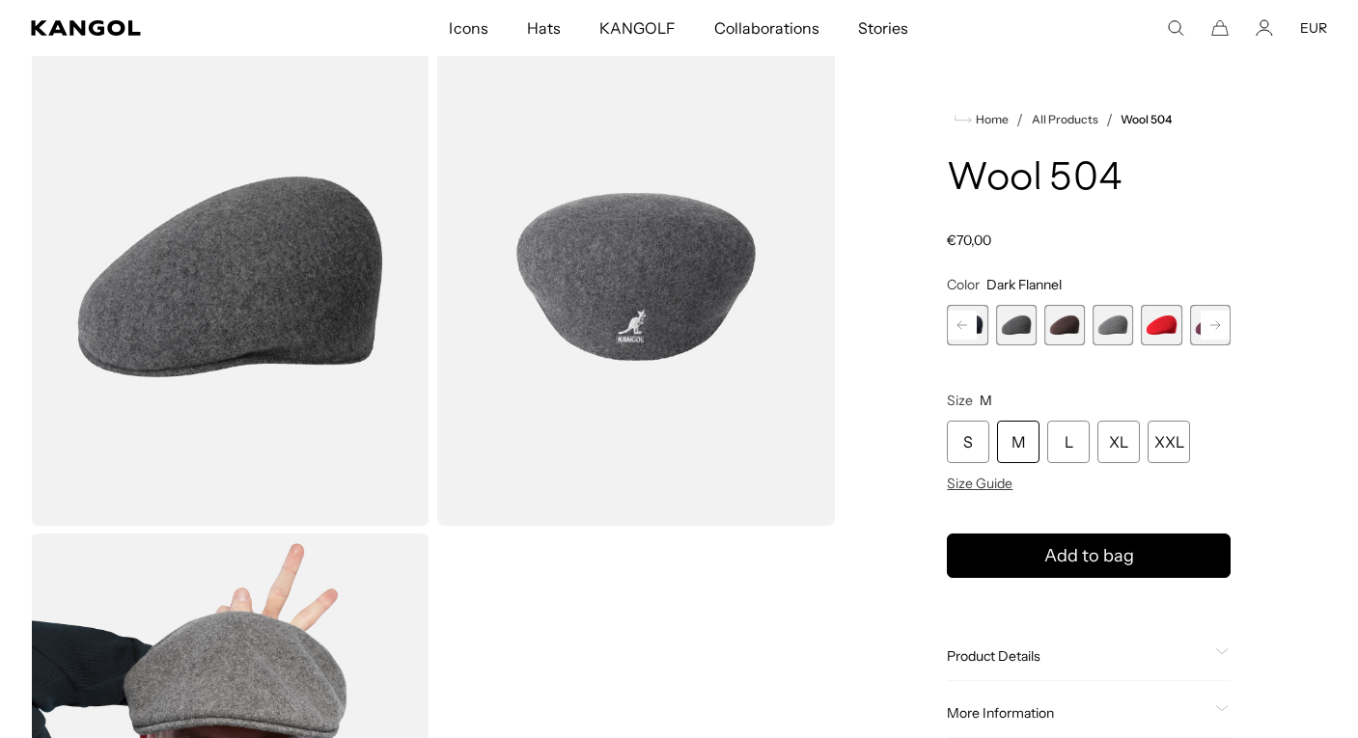
click at [1221, 326] on rect at bounding box center [1215, 325] width 29 height 29
click at [1068, 328] on span "18 of 21" at bounding box center [1064, 325] width 41 height 41
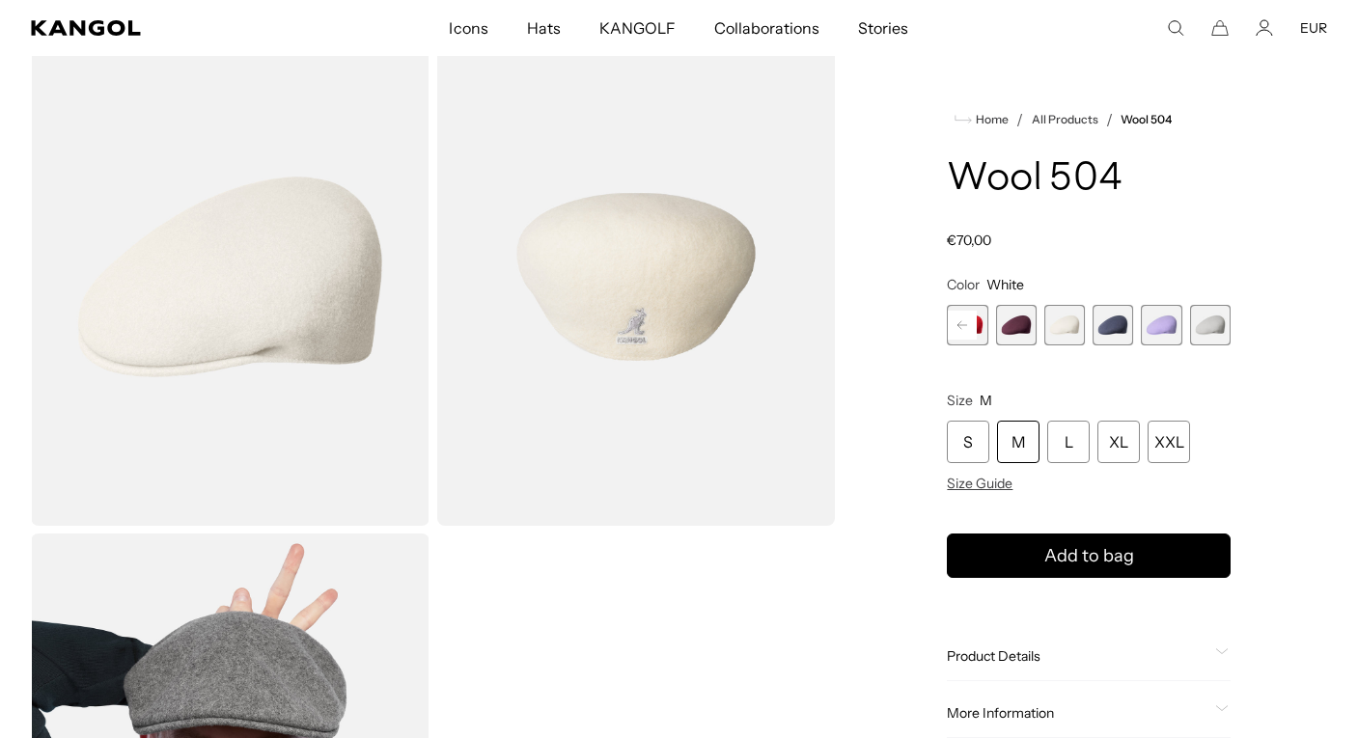
scroll to position [0, 398]
click at [1207, 329] on span "21 of 21" at bounding box center [1210, 325] width 41 height 41
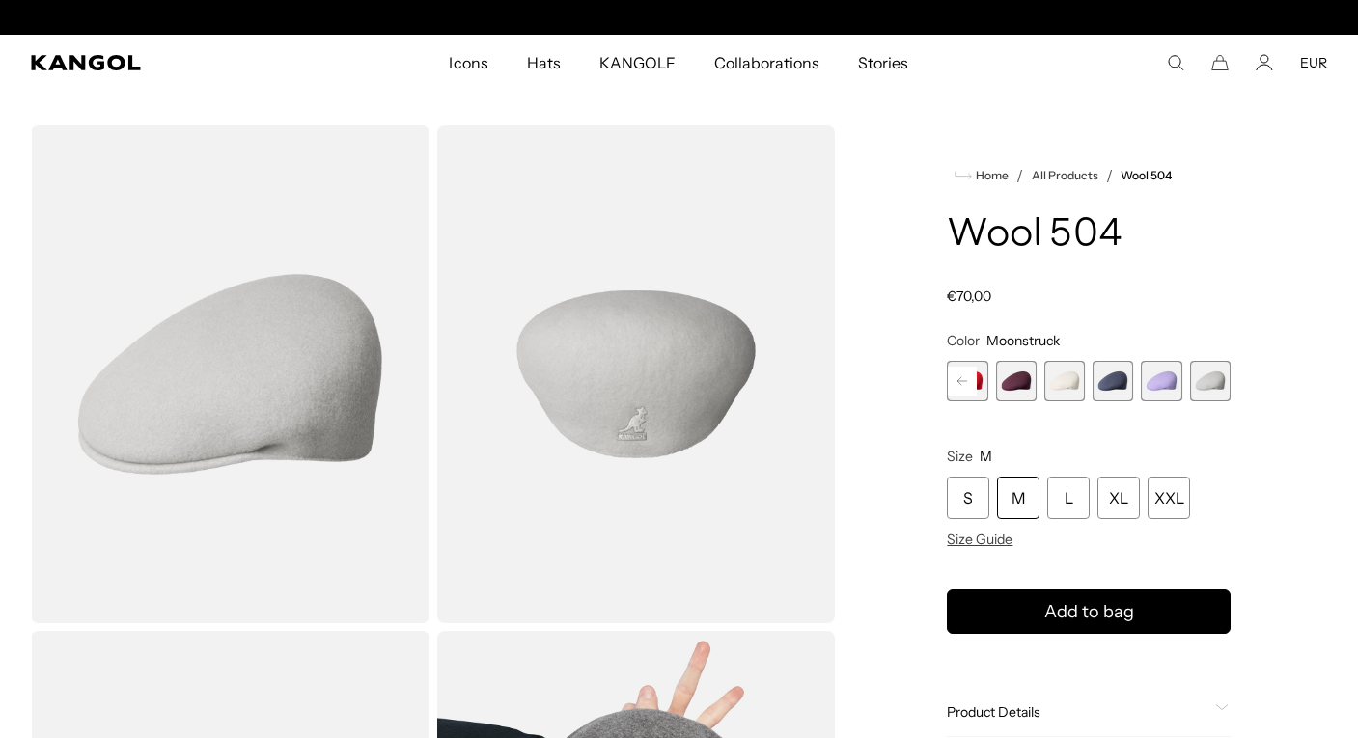
scroll to position [0, 398]
click at [1026, 494] on div "M" at bounding box center [1018, 498] width 42 height 42
